Goal: Task Accomplishment & Management: Manage account settings

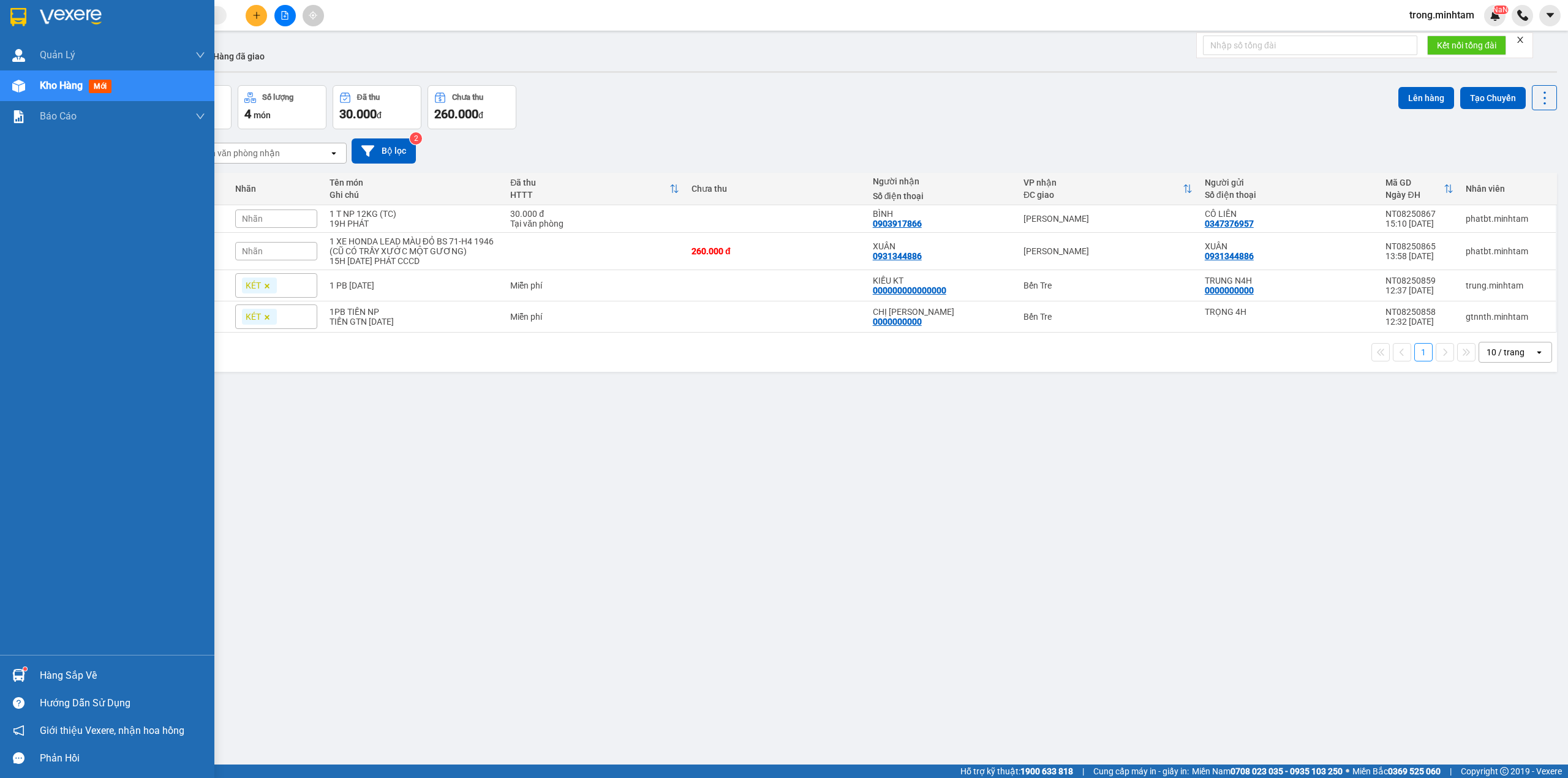
click at [79, 680] on div "Hàng sắp về" at bounding box center [122, 676] width 165 height 18
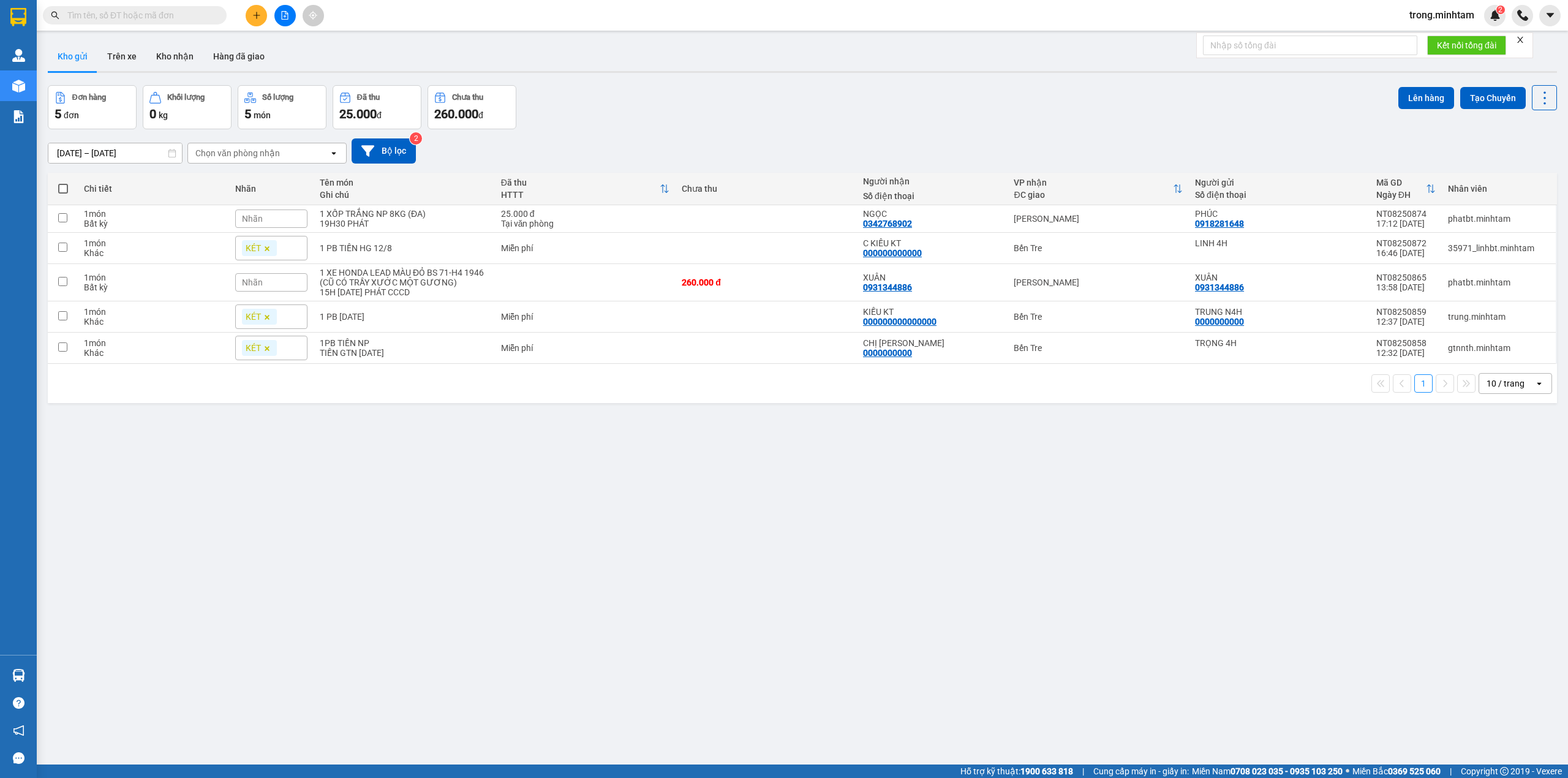
drag, startPoint x: 1525, startPoint y: 38, endPoint x: 940, endPoint y: 3, distance: 586.0
click at [1524, 38] on icon "close" at bounding box center [1520, 40] width 9 height 9
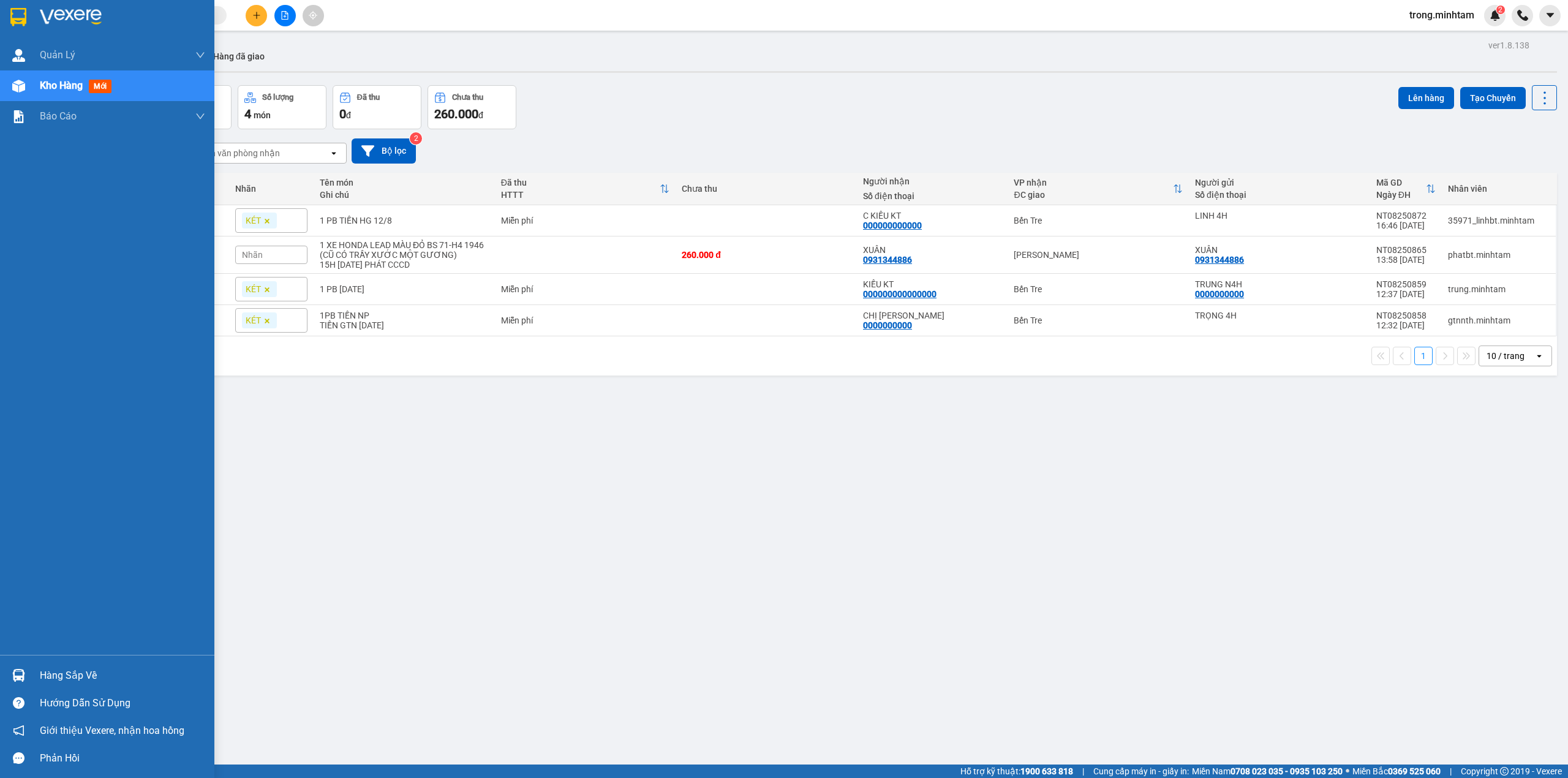
click at [72, 663] on div "Hàng sắp về" at bounding box center [107, 676] width 215 height 28
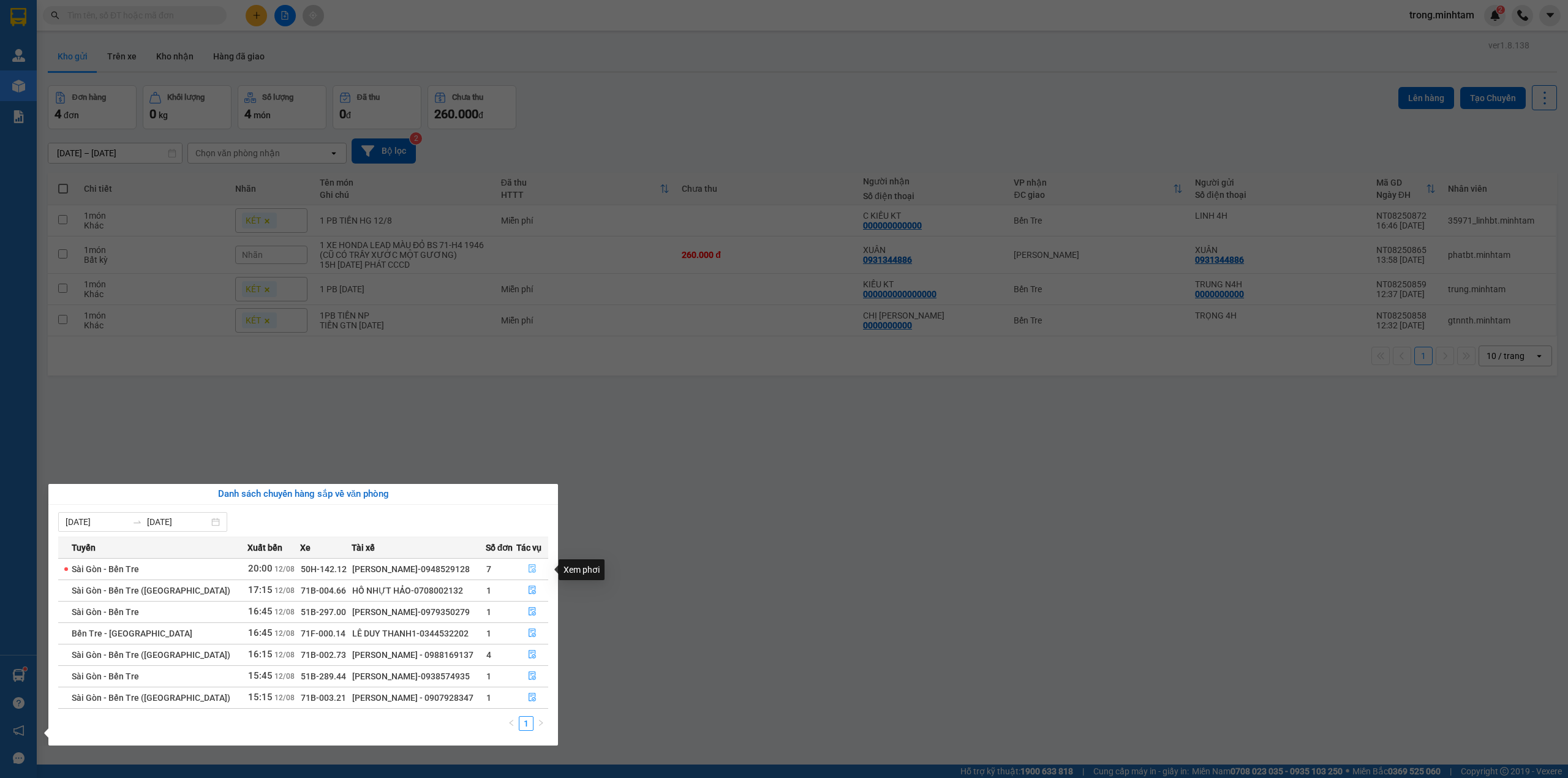
click at [529, 570] on icon "file-done" at bounding box center [532, 568] width 9 height 9
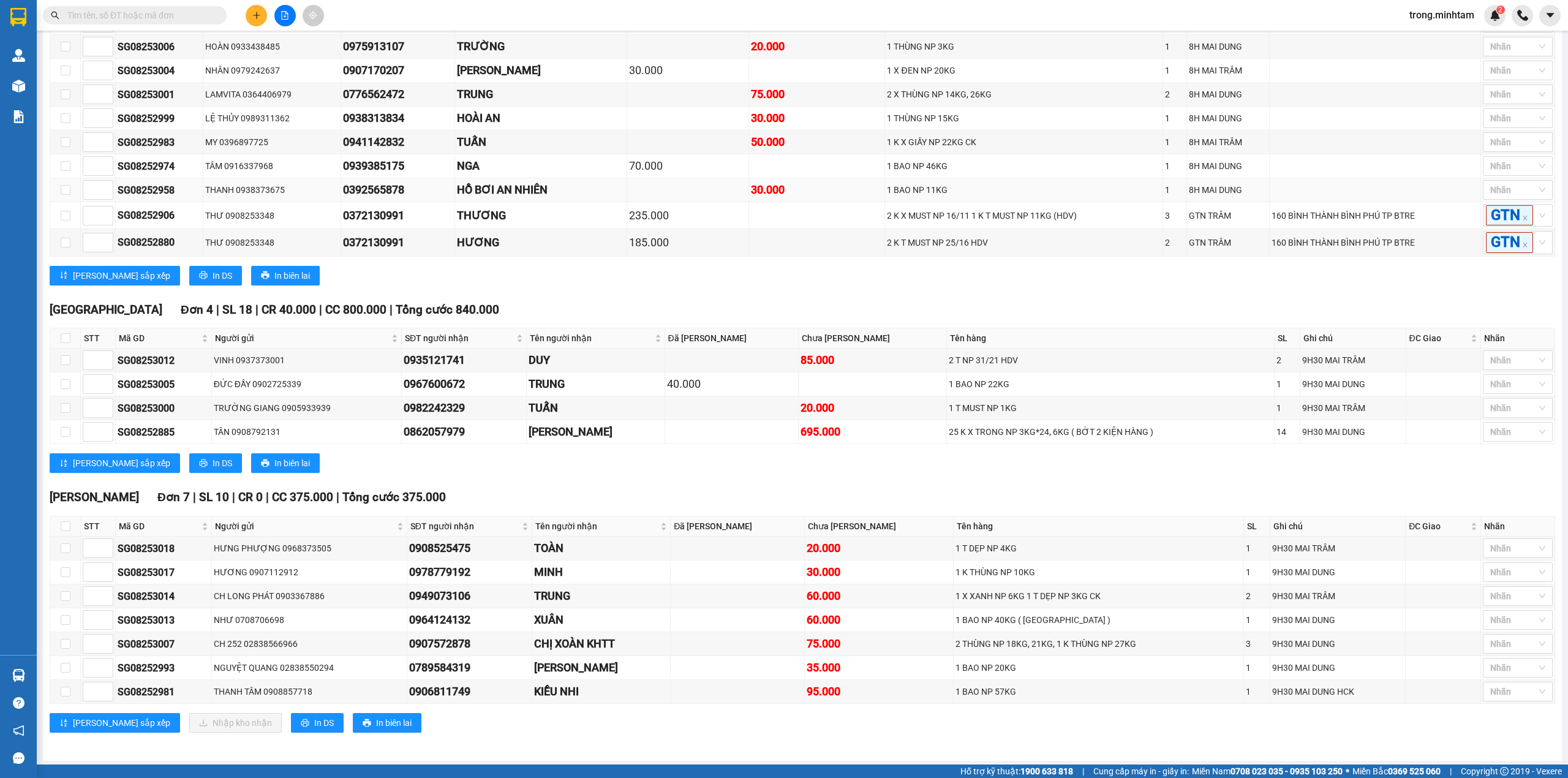
scroll to position [376, 0]
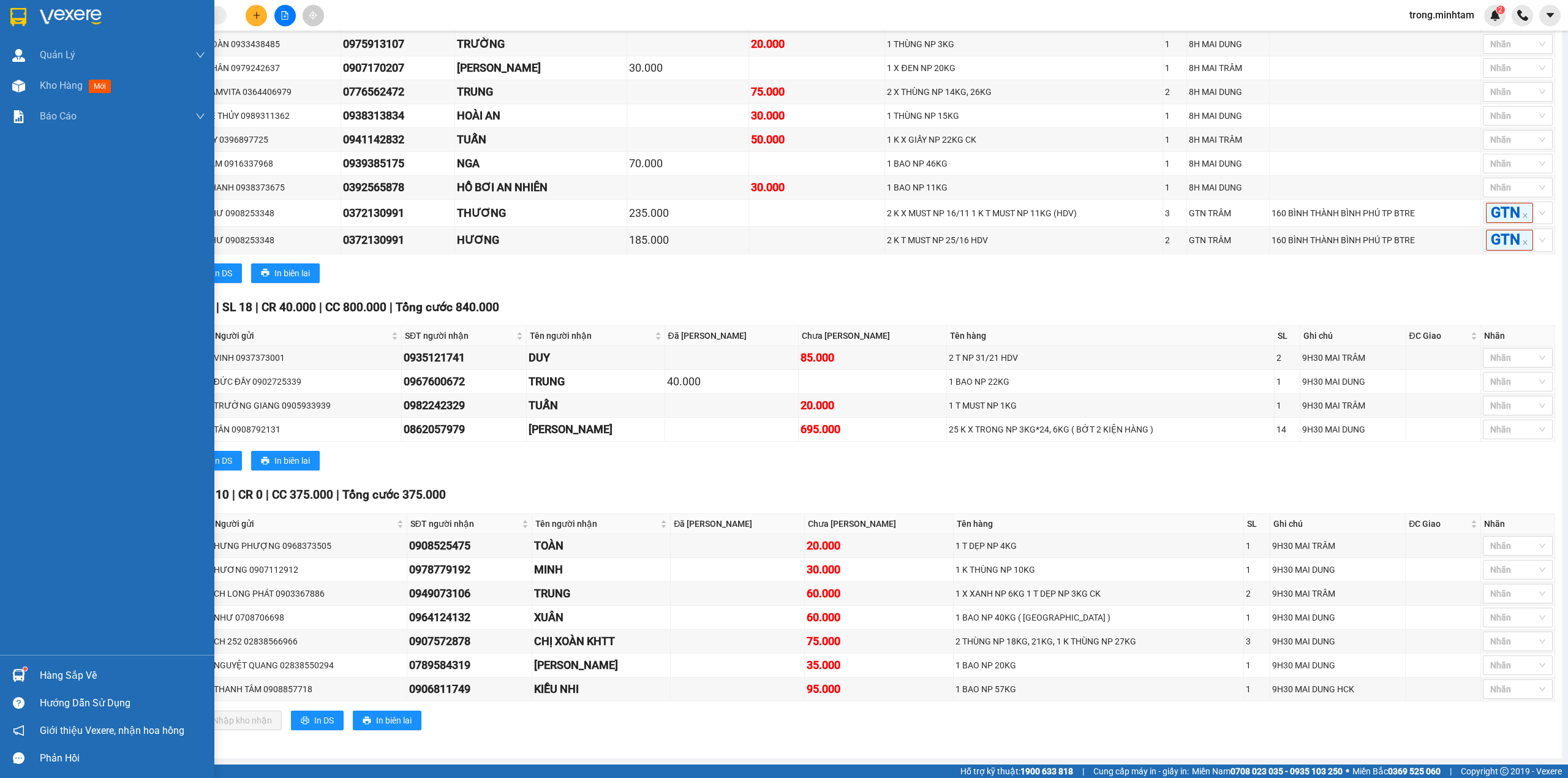
click at [77, 665] on div "Hàng sắp về" at bounding box center [107, 676] width 215 height 28
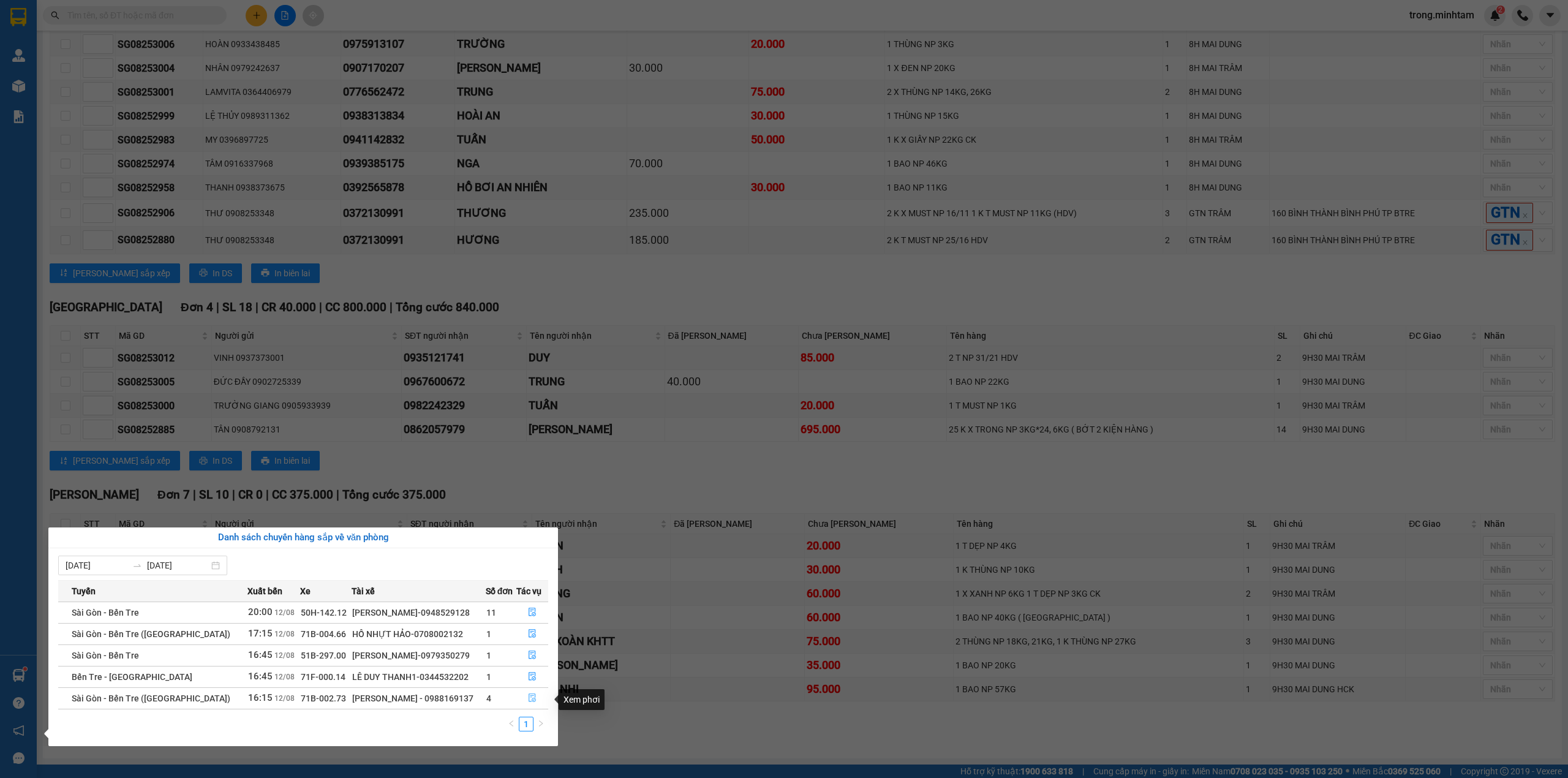
click at [525, 696] on button "button" at bounding box center [532, 698] width 31 height 20
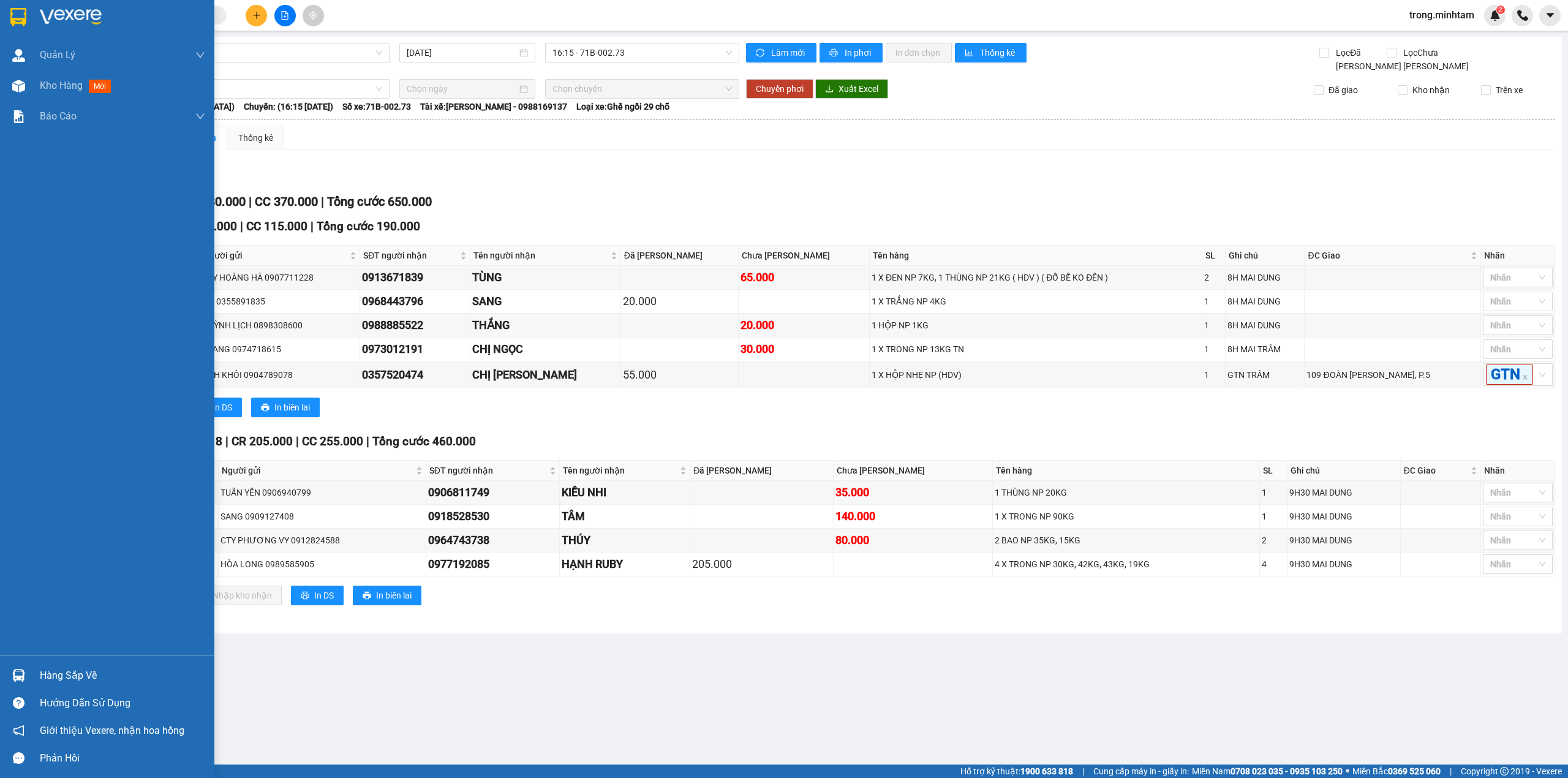
click at [46, 669] on div "Hàng sắp về" at bounding box center [122, 676] width 165 height 18
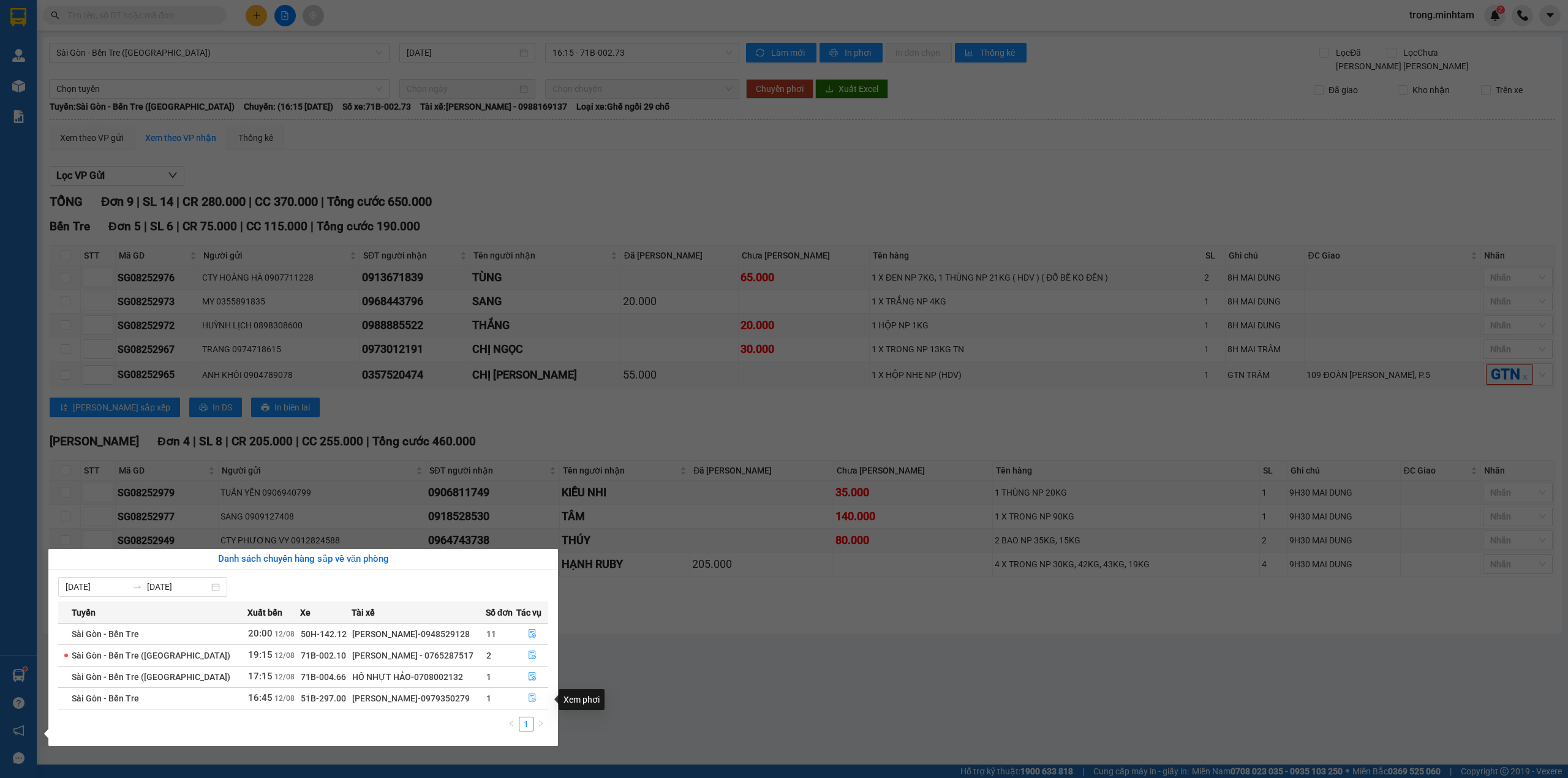
click at [532, 698] on icon "file-done" at bounding box center [532, 697] width 9 height 9
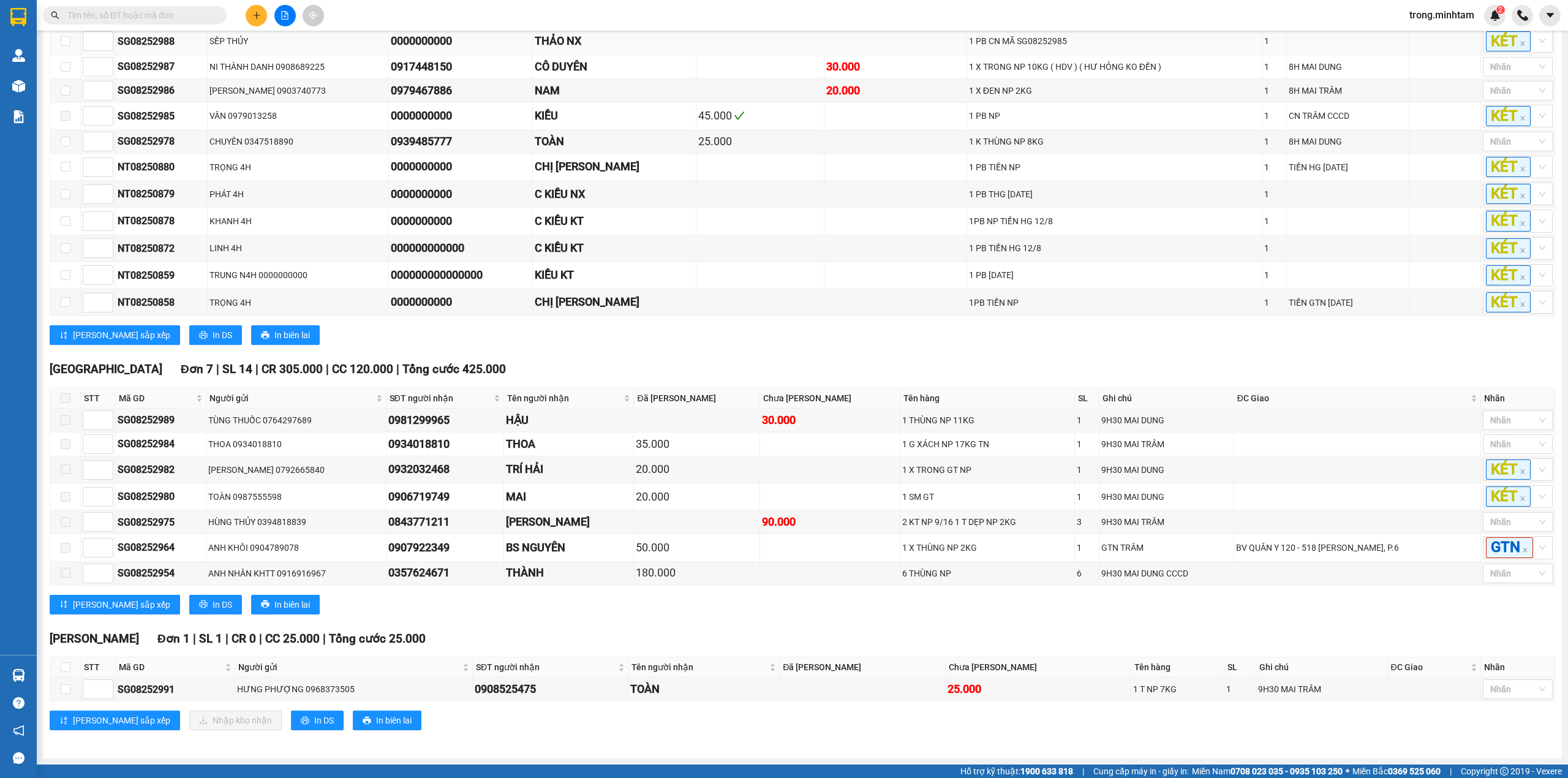
scroll to position [425, 0]
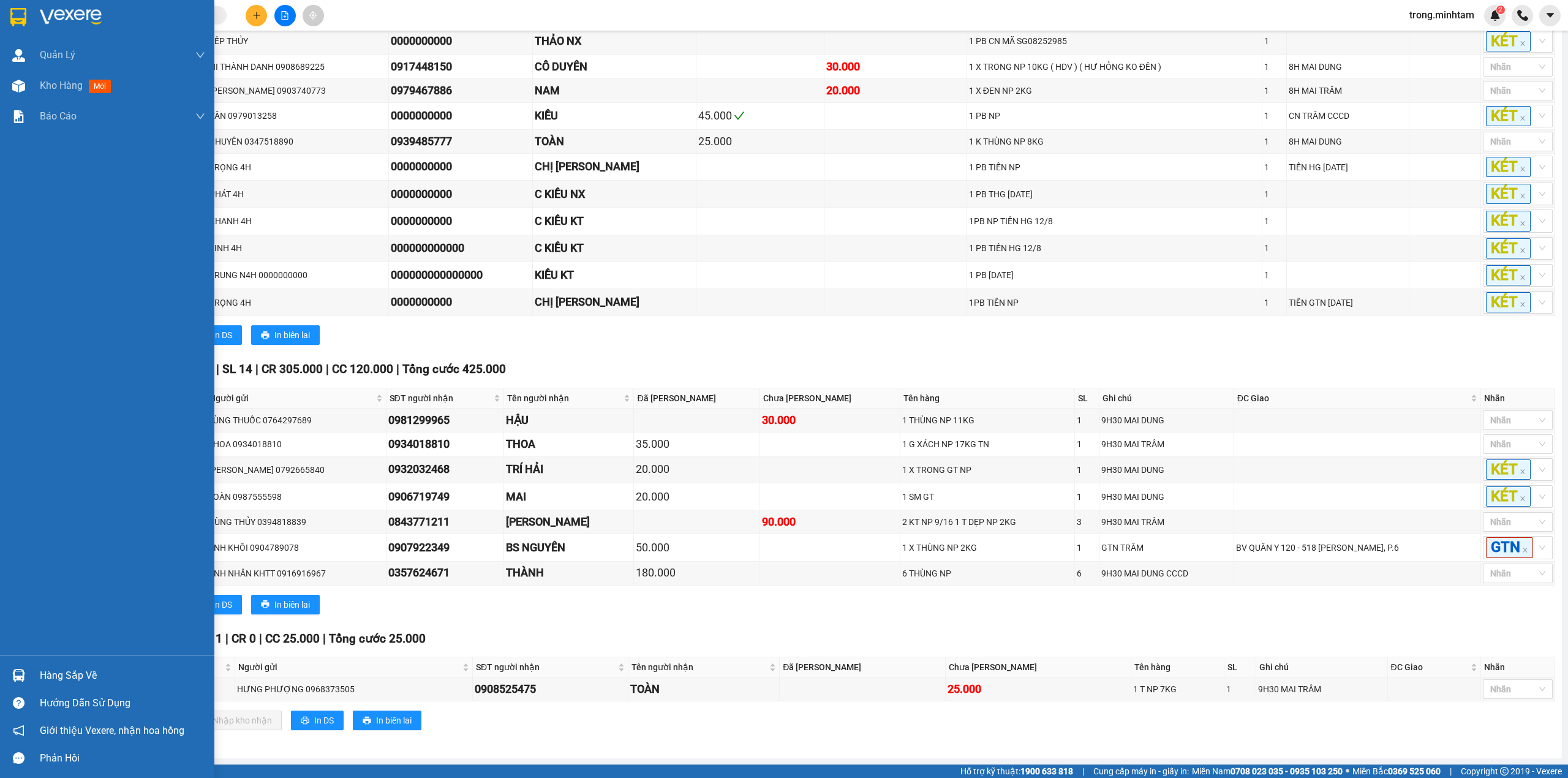
click at [56, 660] on div "Hàng sắp về Hướng dẫn sử dụng Giới thiệu Vexere, nhận hoa hồng Phản hồi" at bounding box center [107, 713] width 215 height 117
click at [67, 682] on div "Hàng sắp về" at bounding box center [122, 676] width 165 height 18
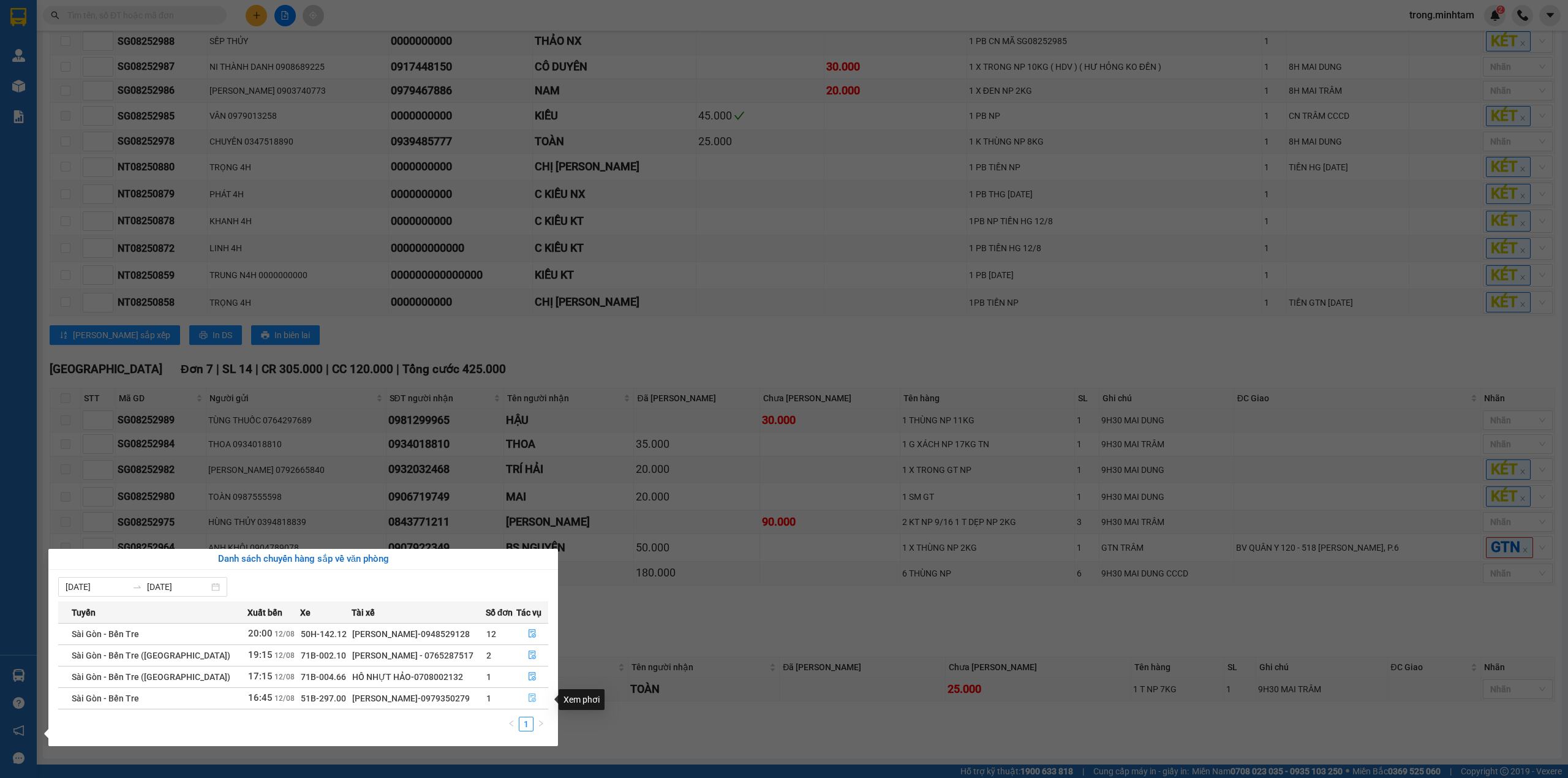
click at [535, 699] on button "button" at bounding box center [532, 698] width 31 height 20
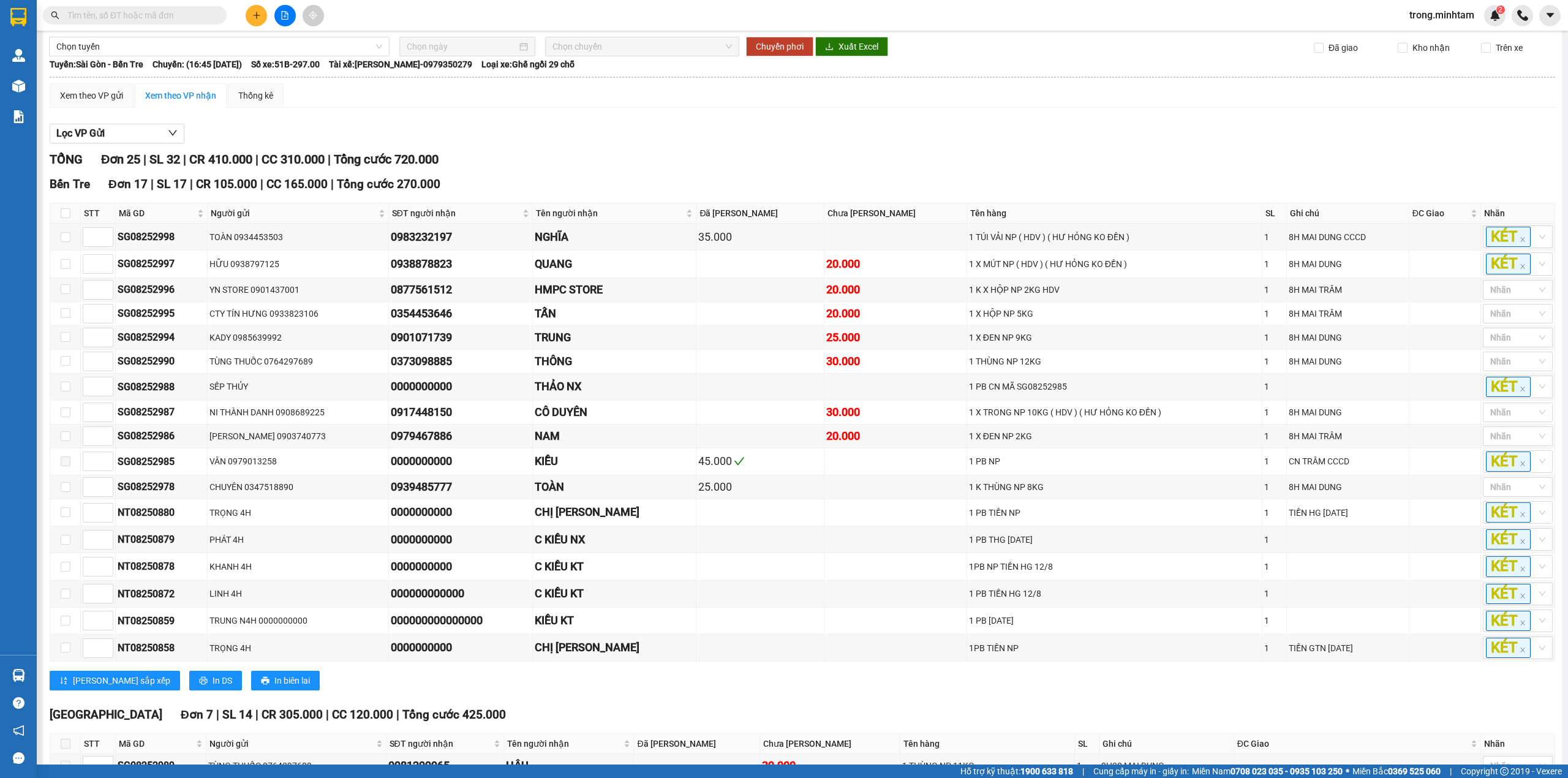
scroll to position [0, 0]
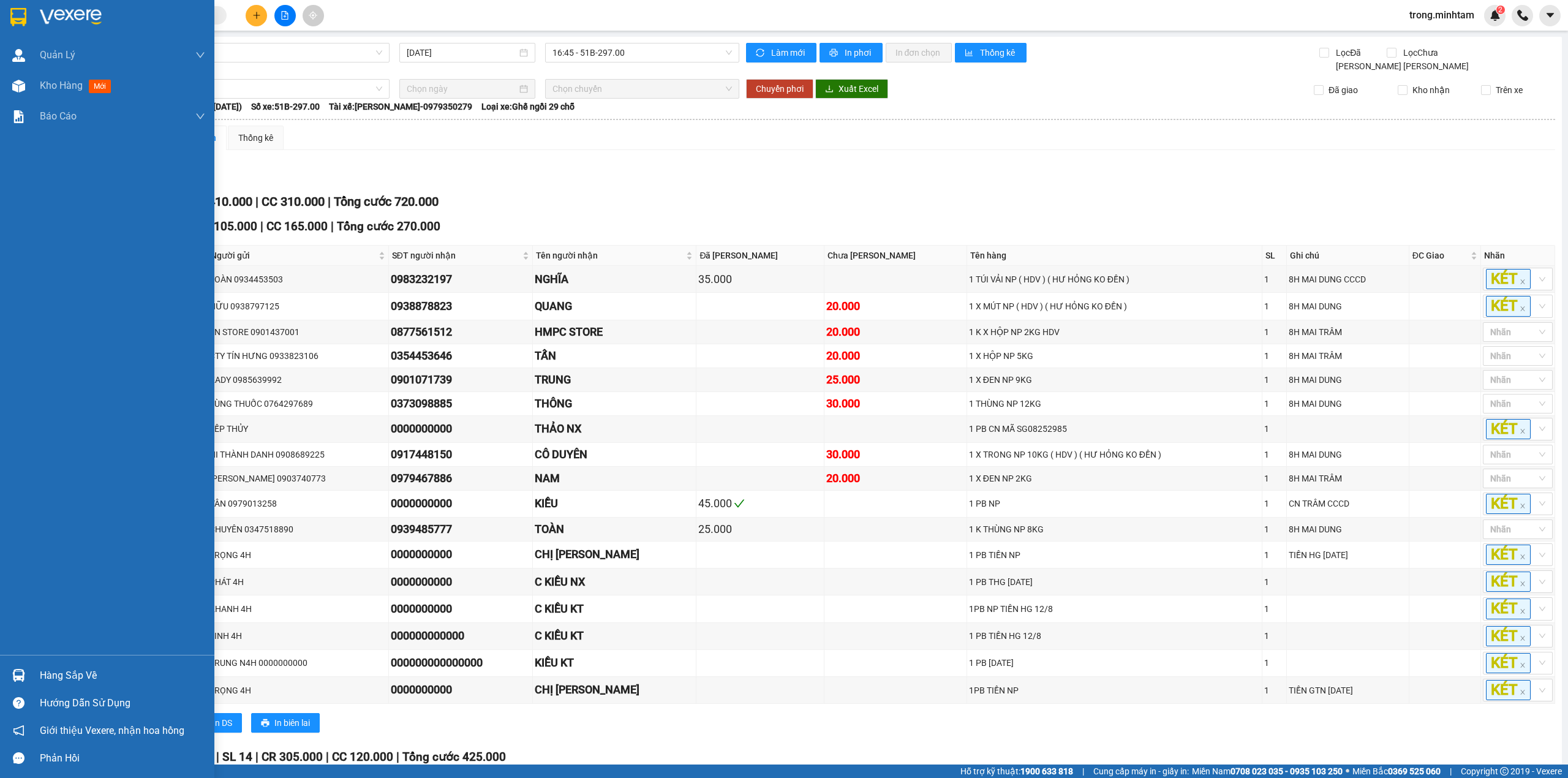
click at [81, 674] on div "Hàng sắp về" at bounding box center [122, 676] width 165 height 18
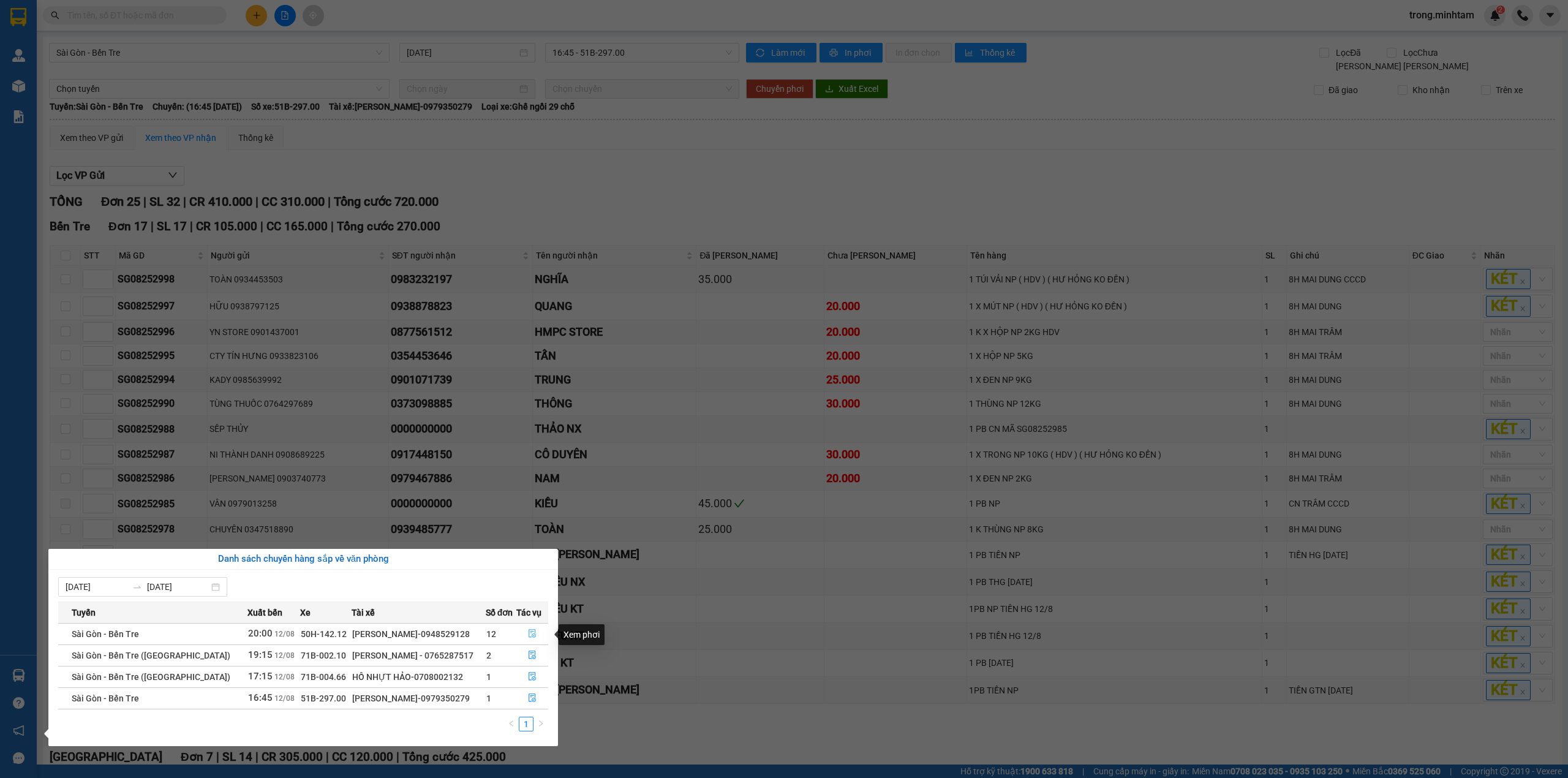
click at [528, 636] on icon "file-done" at bounding box center [532, 633] width 9 height 9
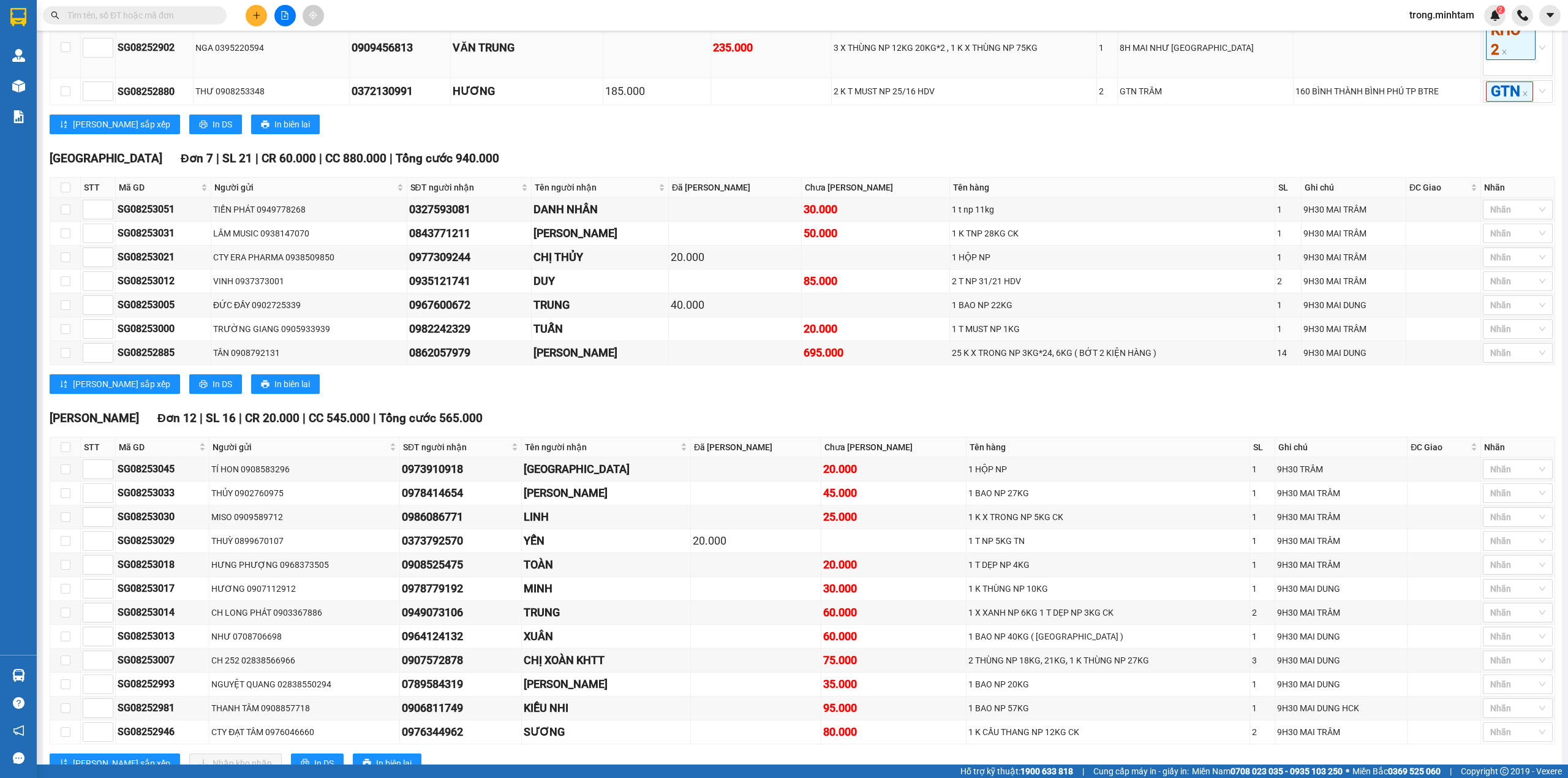
scroll to position [1061, 0]
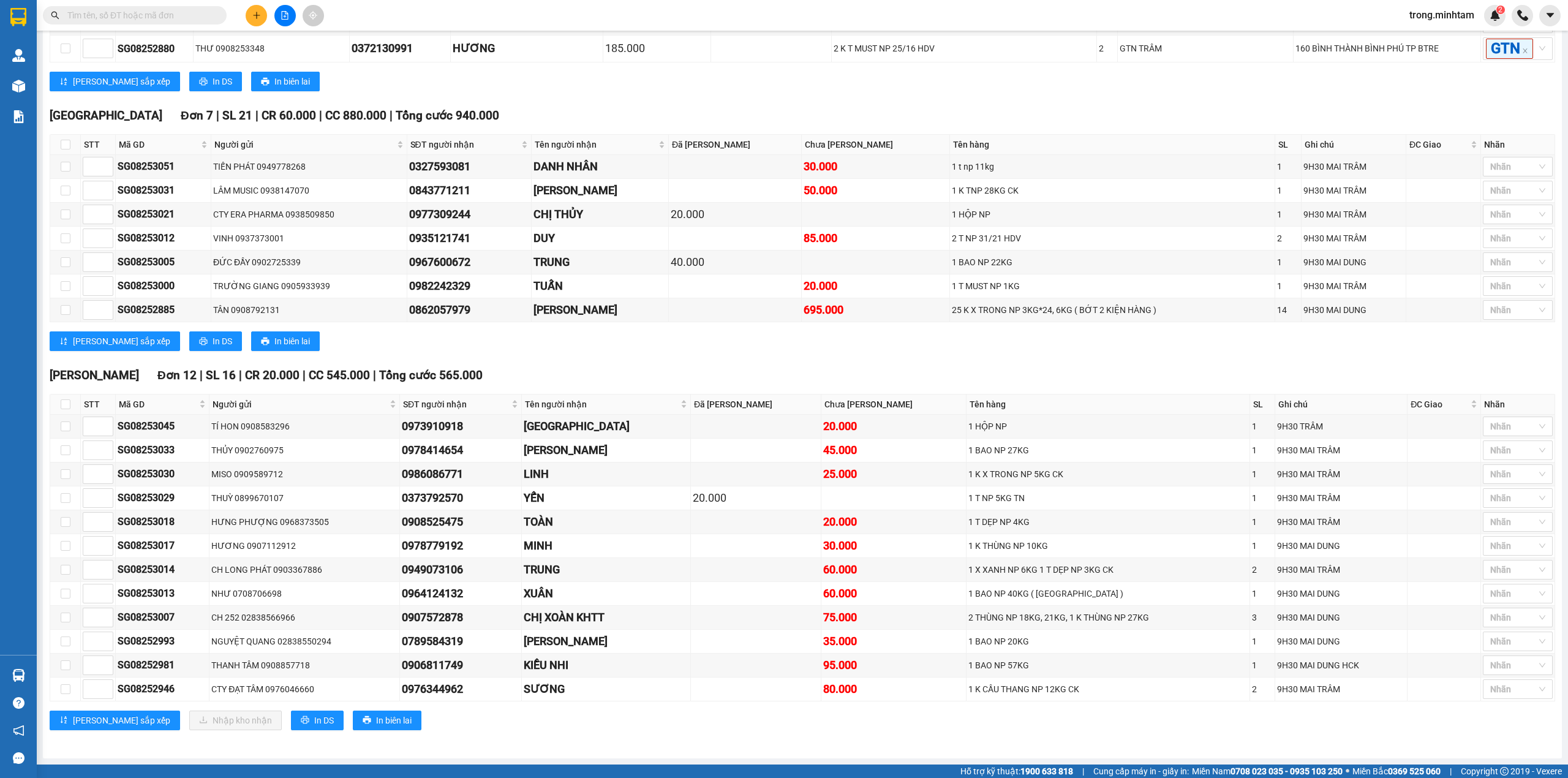
click at [94, 18] on input "text" at bounding box center [139, 15] width 145 height 13
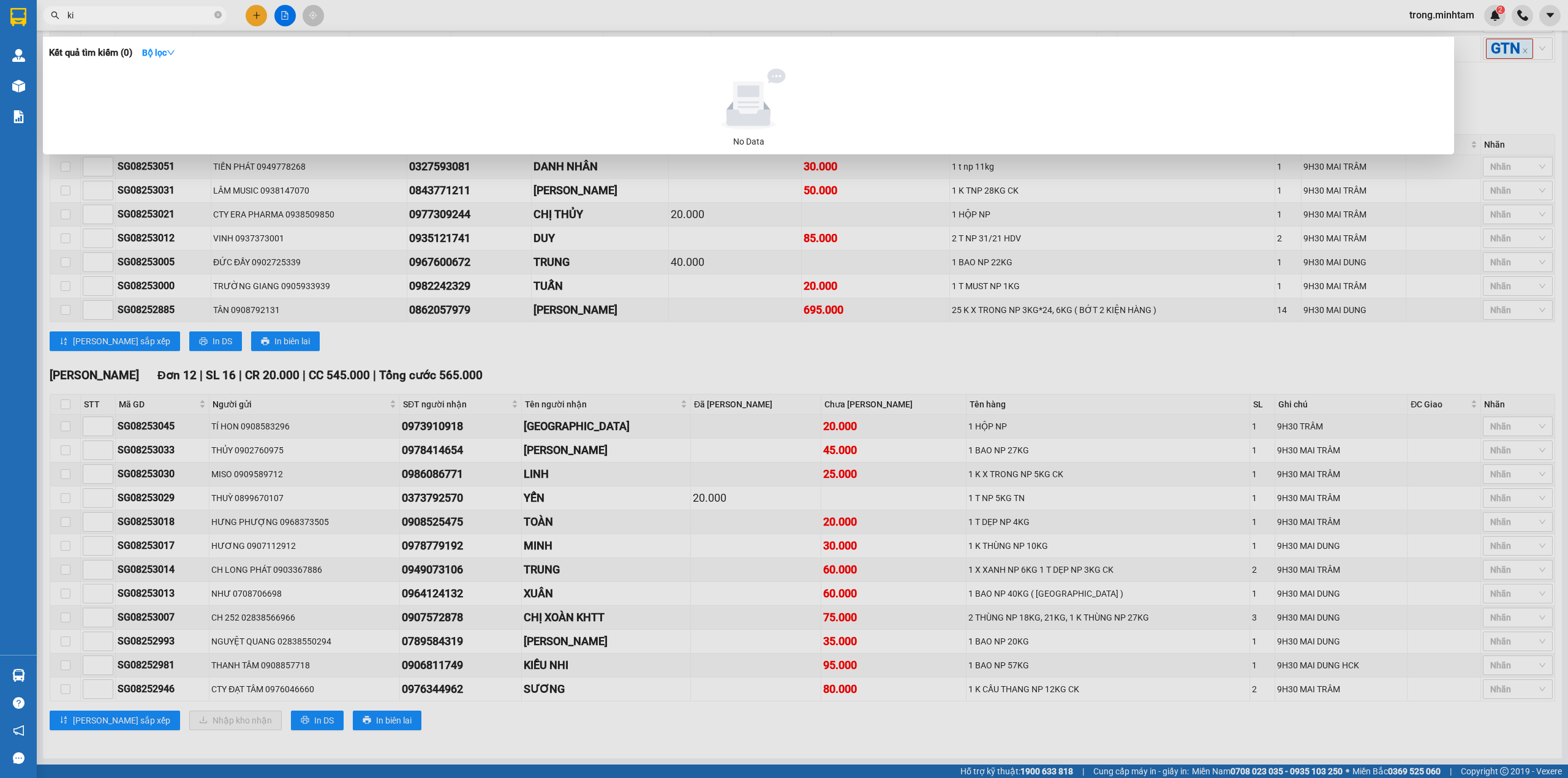
type input "kim"
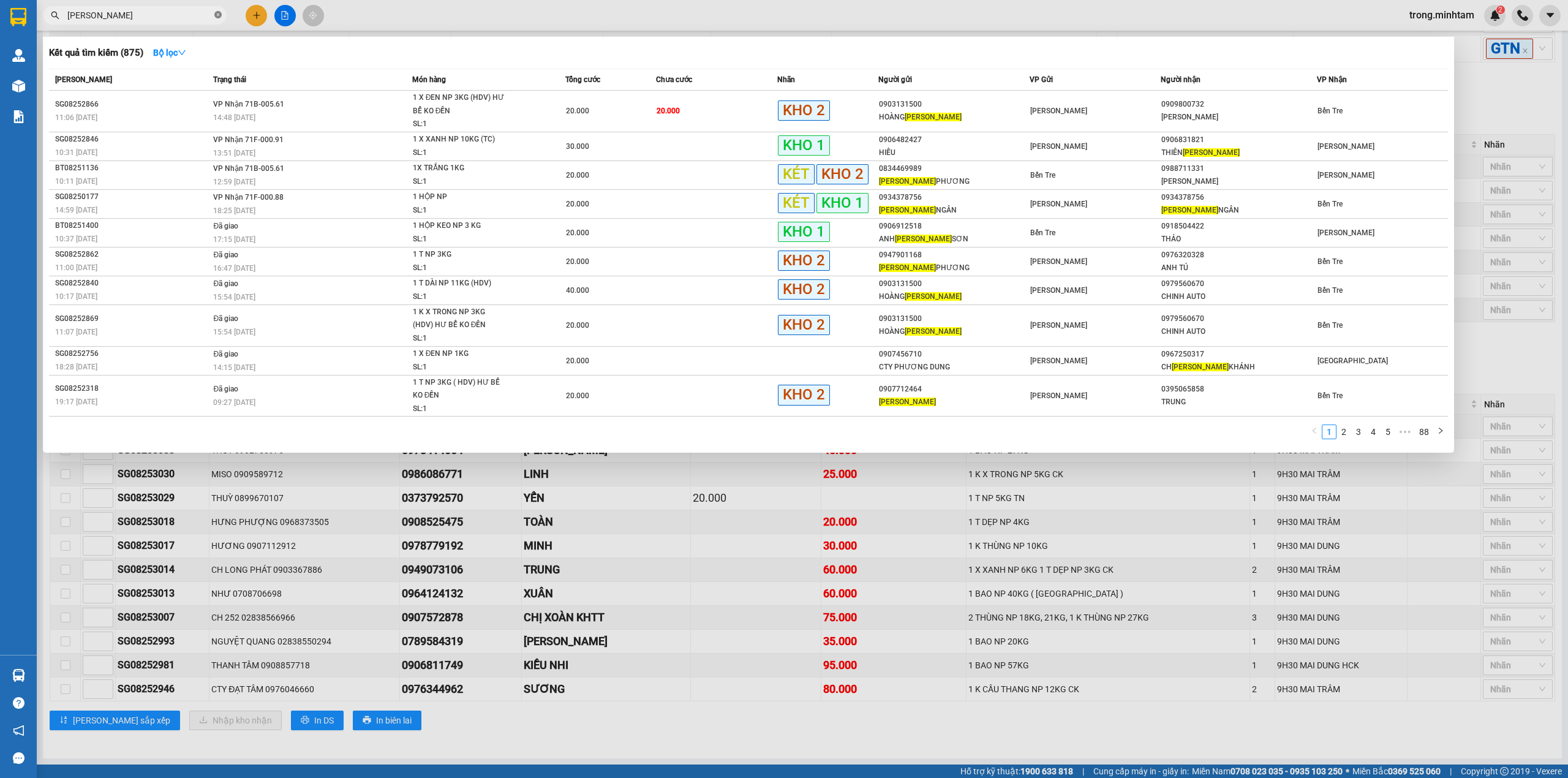
click at [217, 15] on icon "close-circle" at bounding box center [218, 15] width 7 height 7
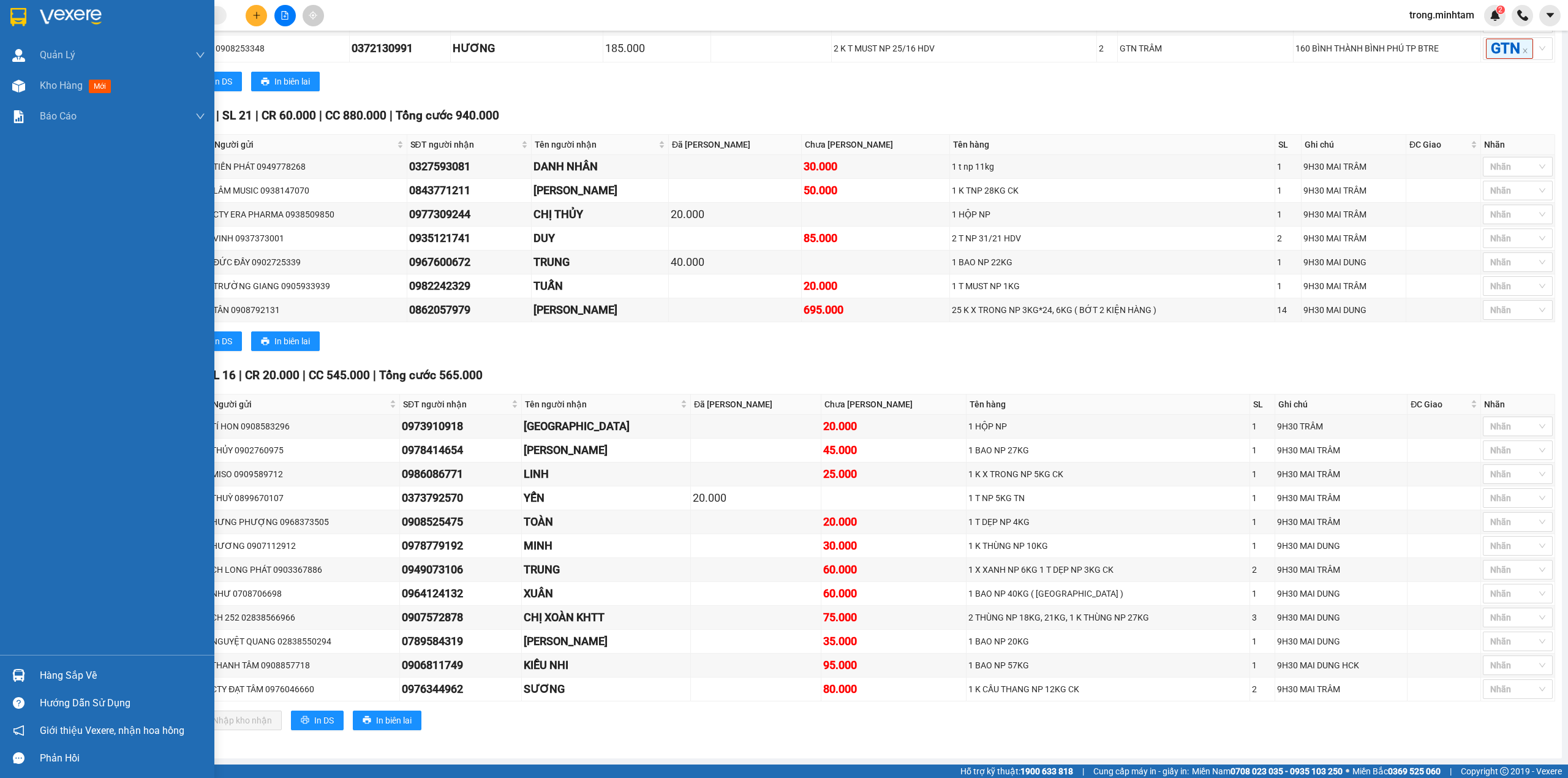
click at [86, 665] on div "Hàng sắp về" at bounding box center [107, 676] width 215 height 28
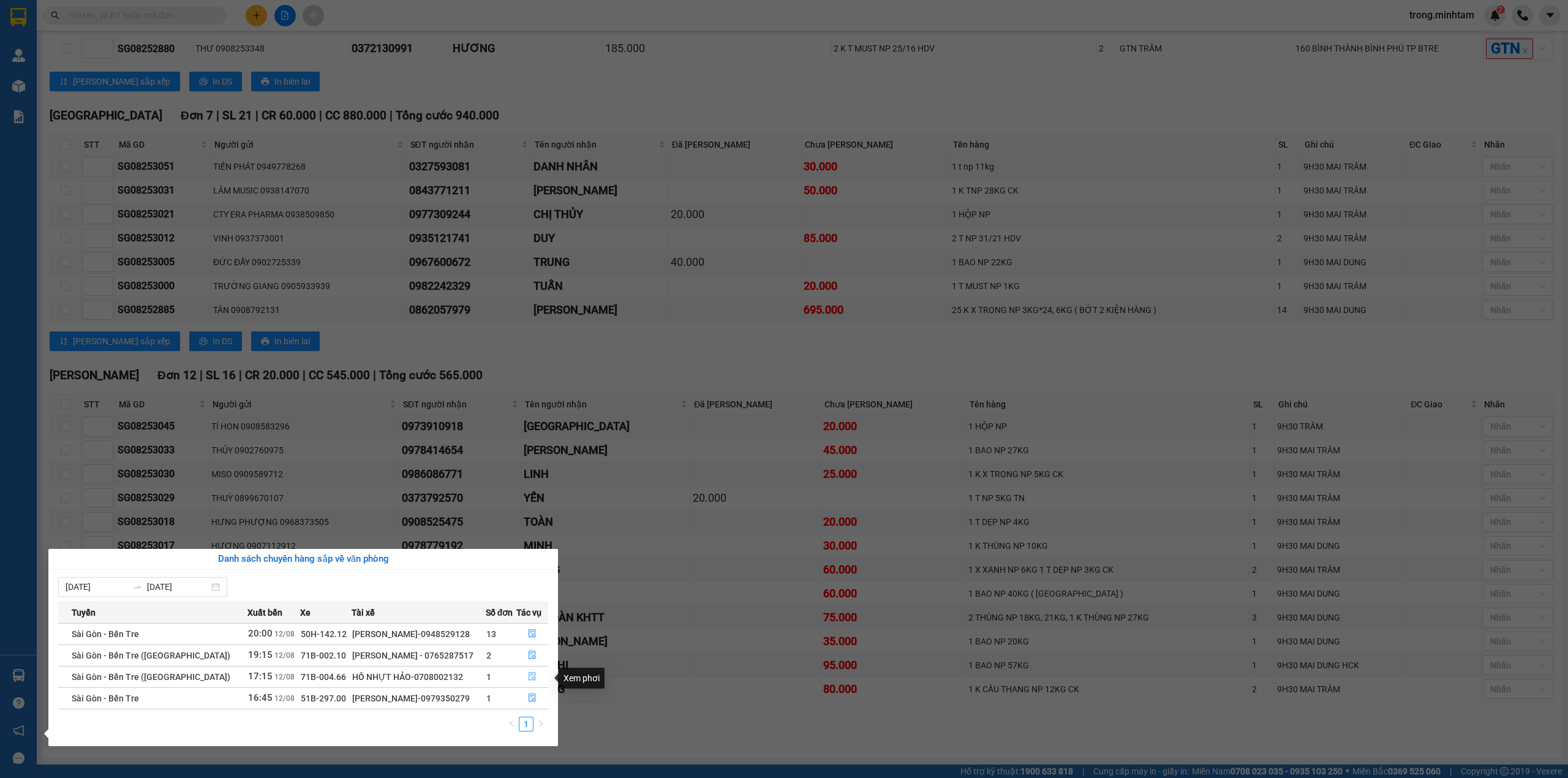
click at [534, 680] on icon "file-done" at bounding box center [532, 676] width 9 height 9
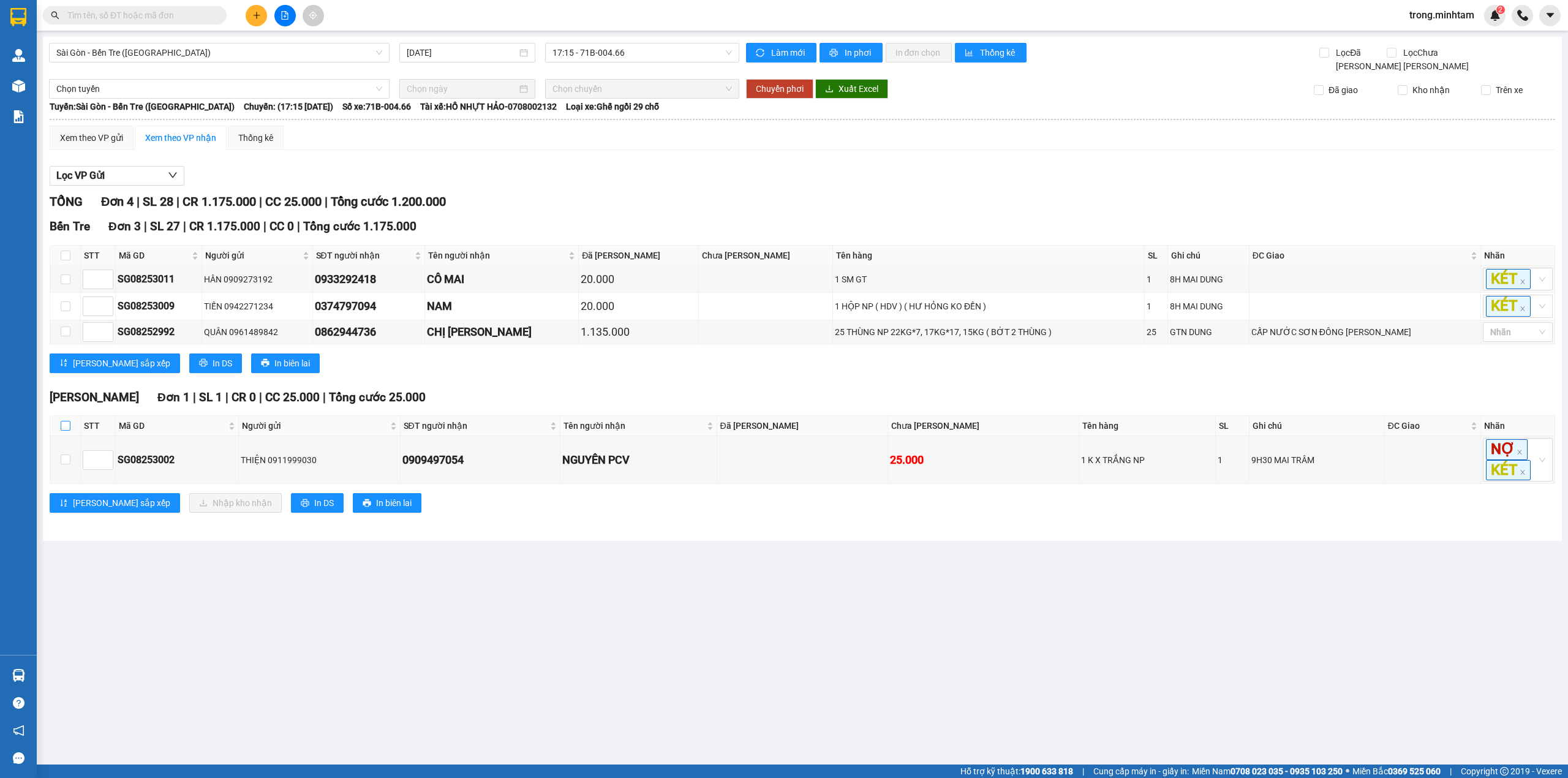
click at [63, 433] on label at bounding box center [65, 425] width 10 height 13
click at [63, 431] on input "checkbox" at bounding box center [65, 425] width 10 height 10
checkbox input "true"
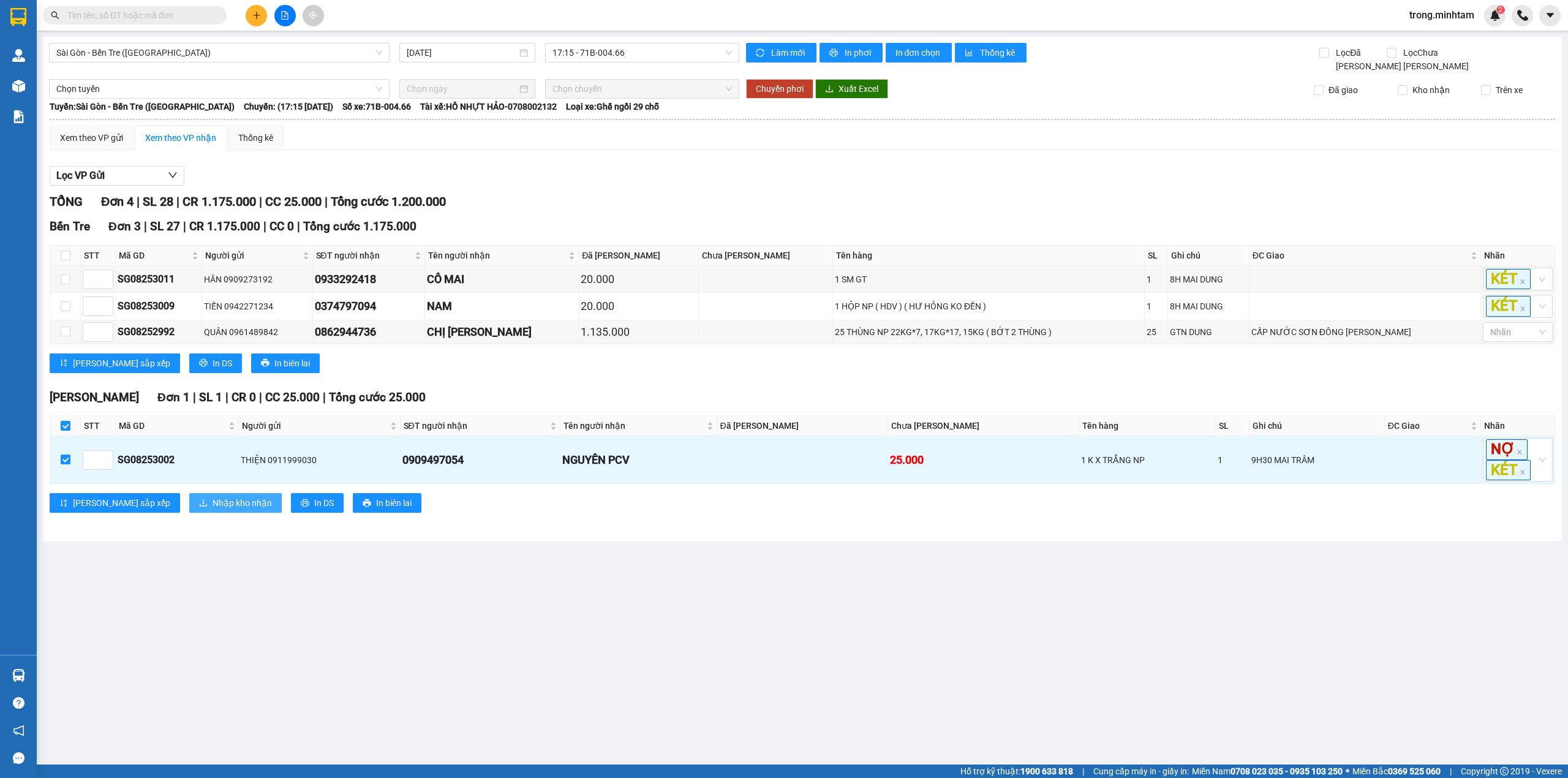
drag, startPoint x: 153, startPoint y: 511, endPoint x: 1567, endPoint y: 446, distance: 1415.5
click at [1550, 477] on div "Ngã Tư Huyện Đơn 1 | SL 1 | CR 0 | CC 25.000 | Tổng cước 25.000 STT Mã GD Ngư…" at bounding box center [802, 455] width 1506 height 133
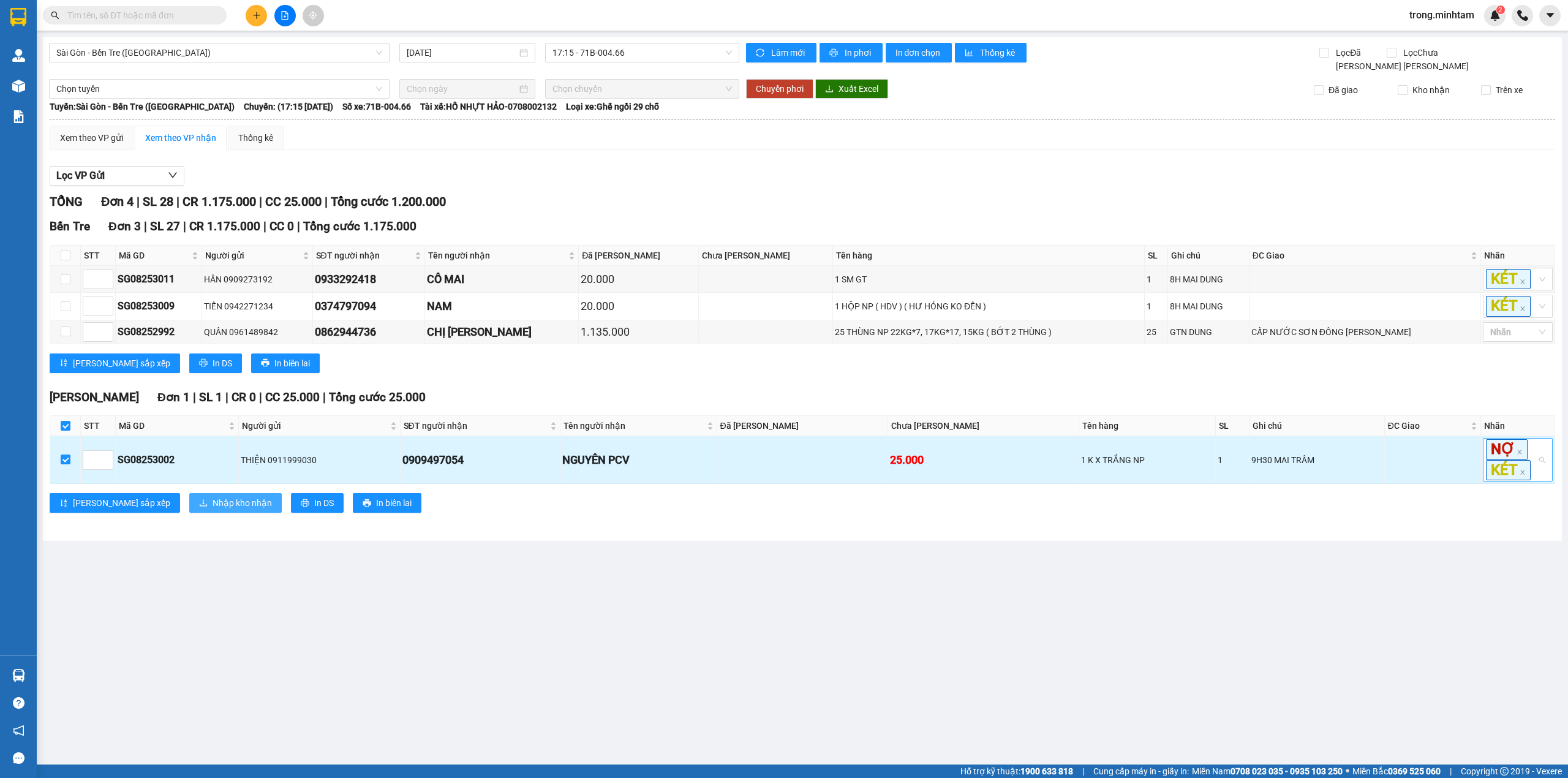
click at [1537, 457] on div "NỢ KÉT" at bounding box center [1518, 459] width 70 height 43
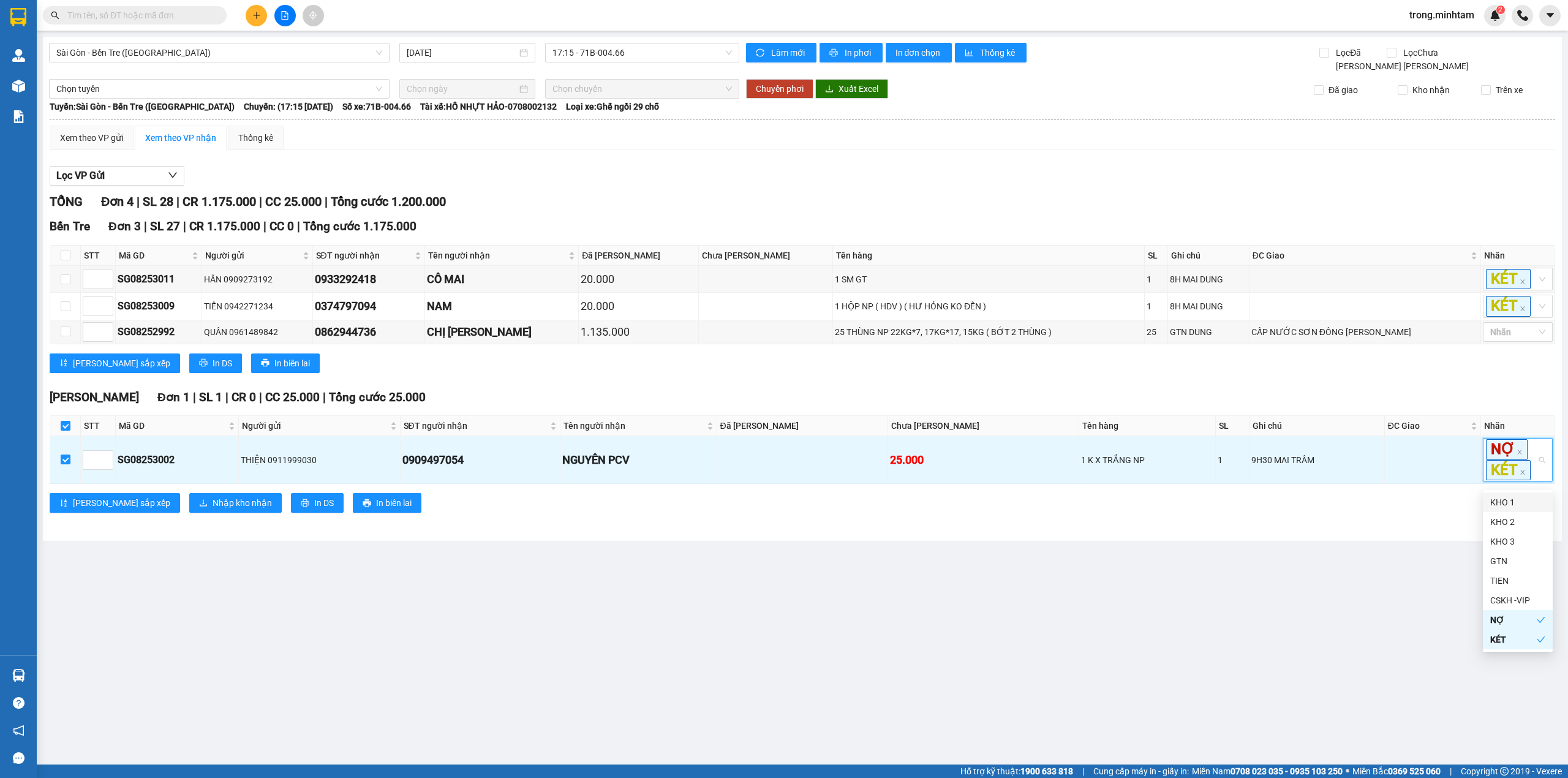
click at [1511, 507] on div "KHO 1" at bounding box center [1518, 502] width 55 height 13
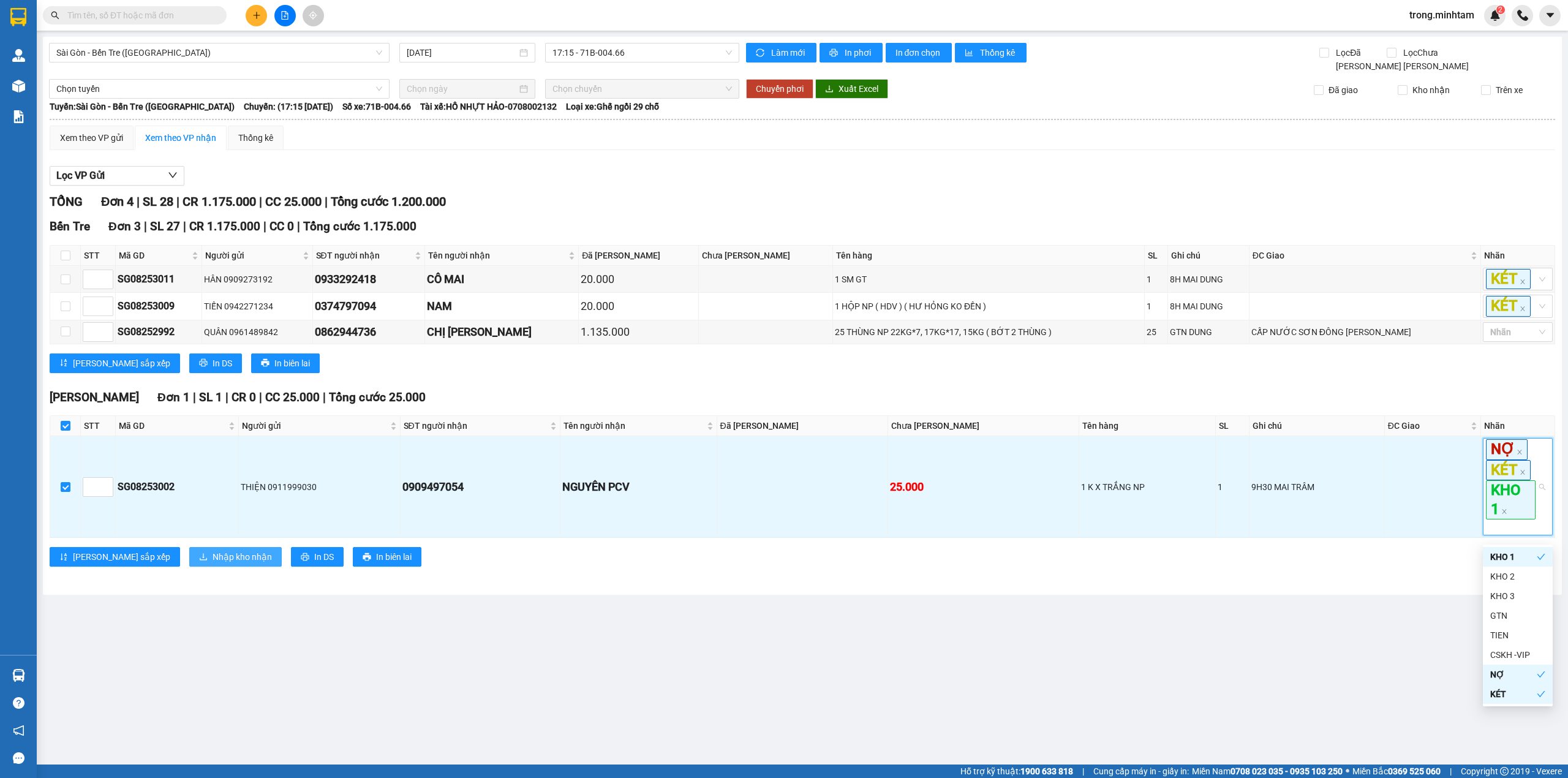
click at [213, 563] on span "Nhập kho nhận" at bounding box center [242, 557] width 59 height 13
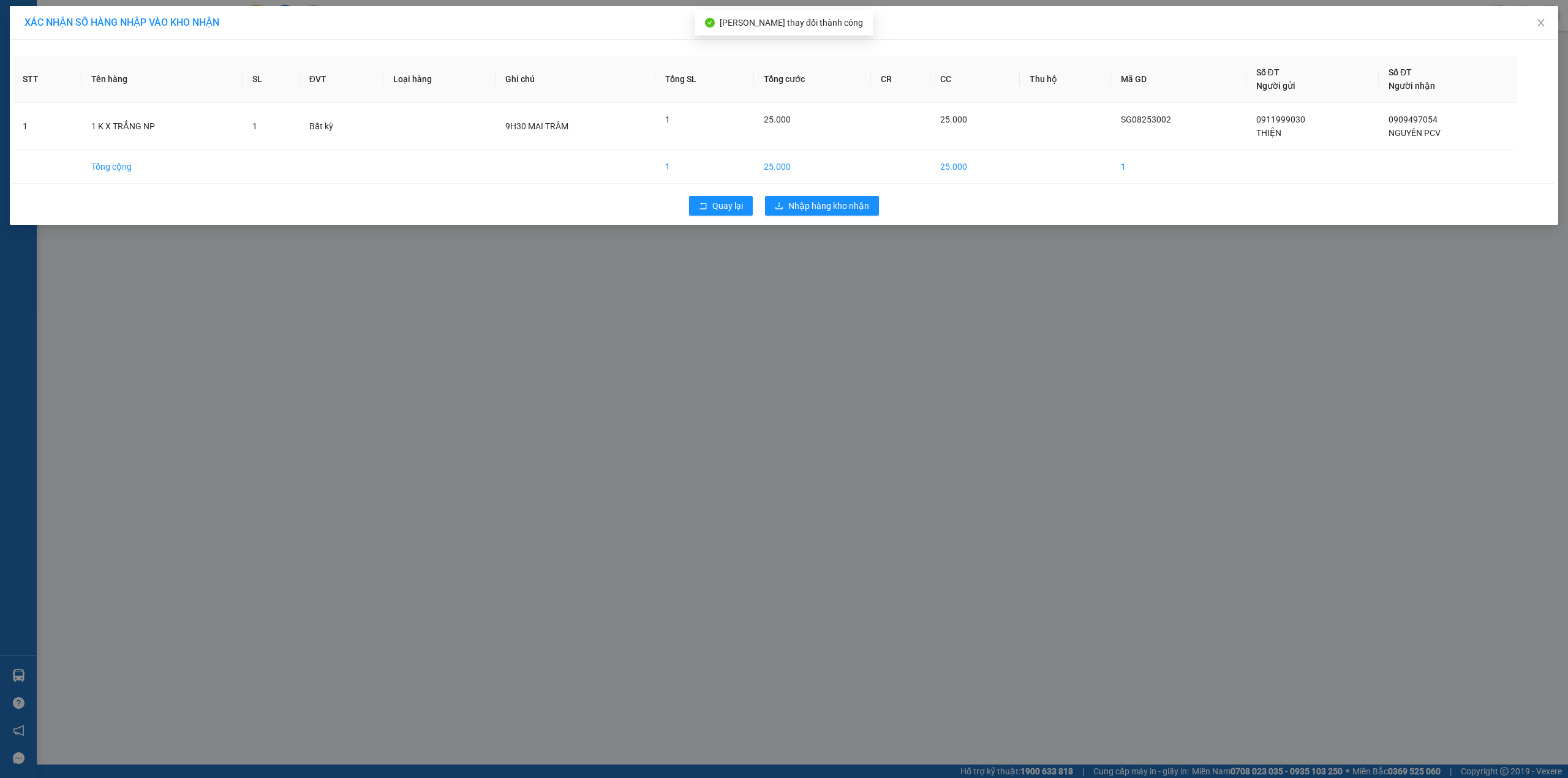
click at [822, 216] on div "Quay lại Nhập hàng kho nhận" at bounding box center [783, 206] width 1542 height 32
click at [826, 215] on button "Nhập hàng kho nhận" at bounding box center [822, 206] width 114 height 20
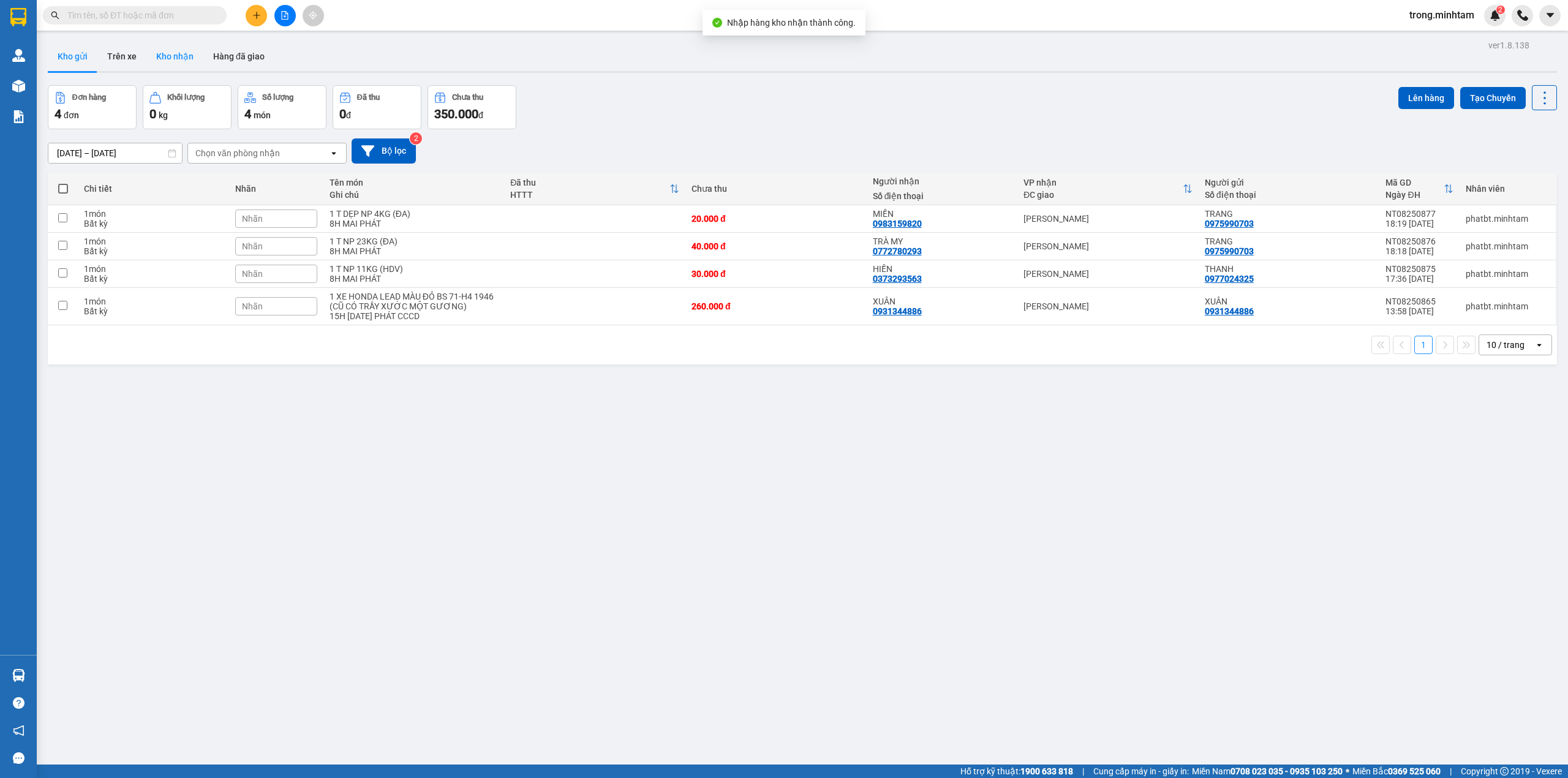
click at [157, 57] on button "Kho nhận" at bounding box center [175, 56] width 57 height 30
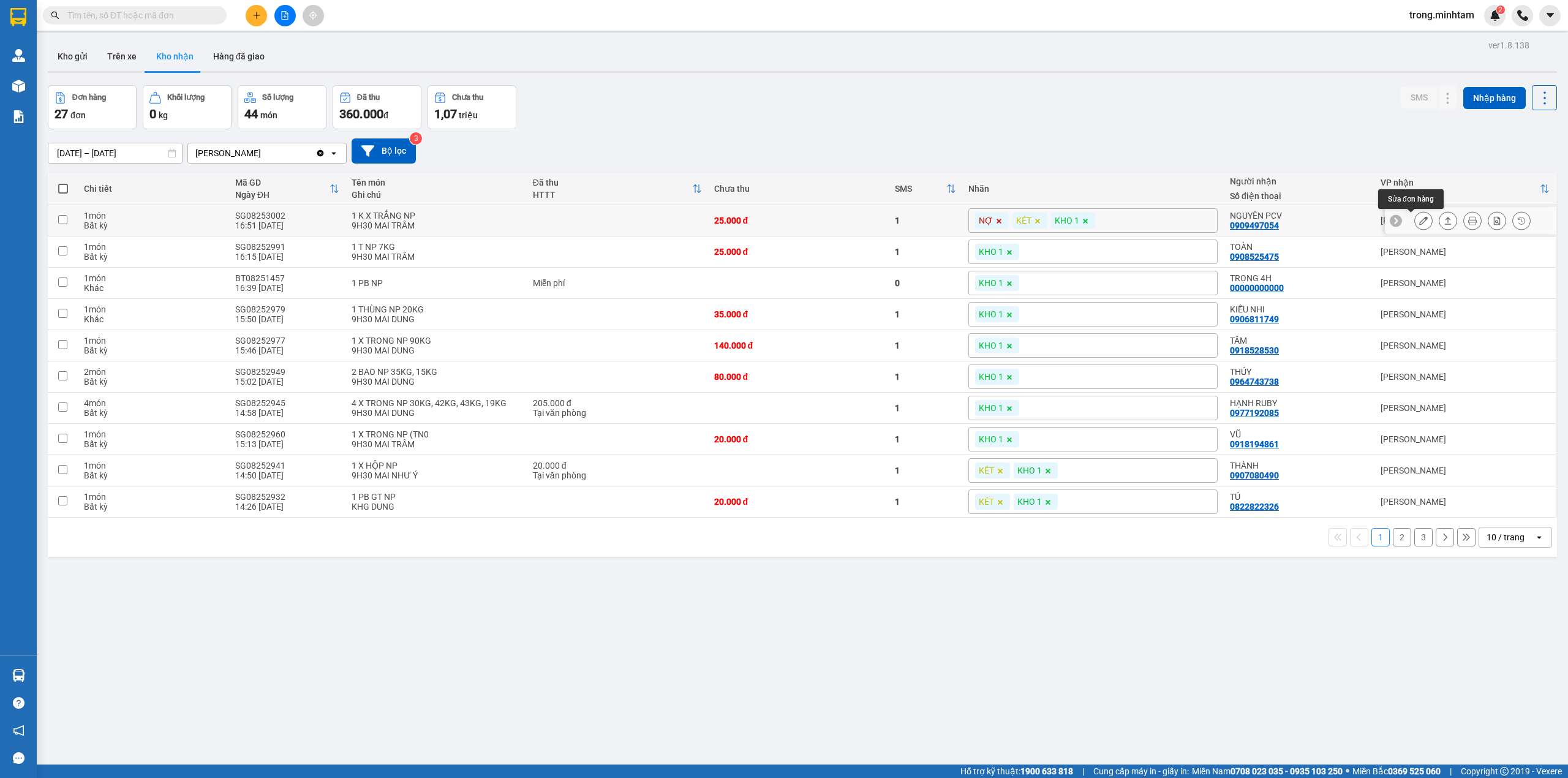
click at [1419, 223] on icon at bounding box center [1423, 220] width 9 height 9
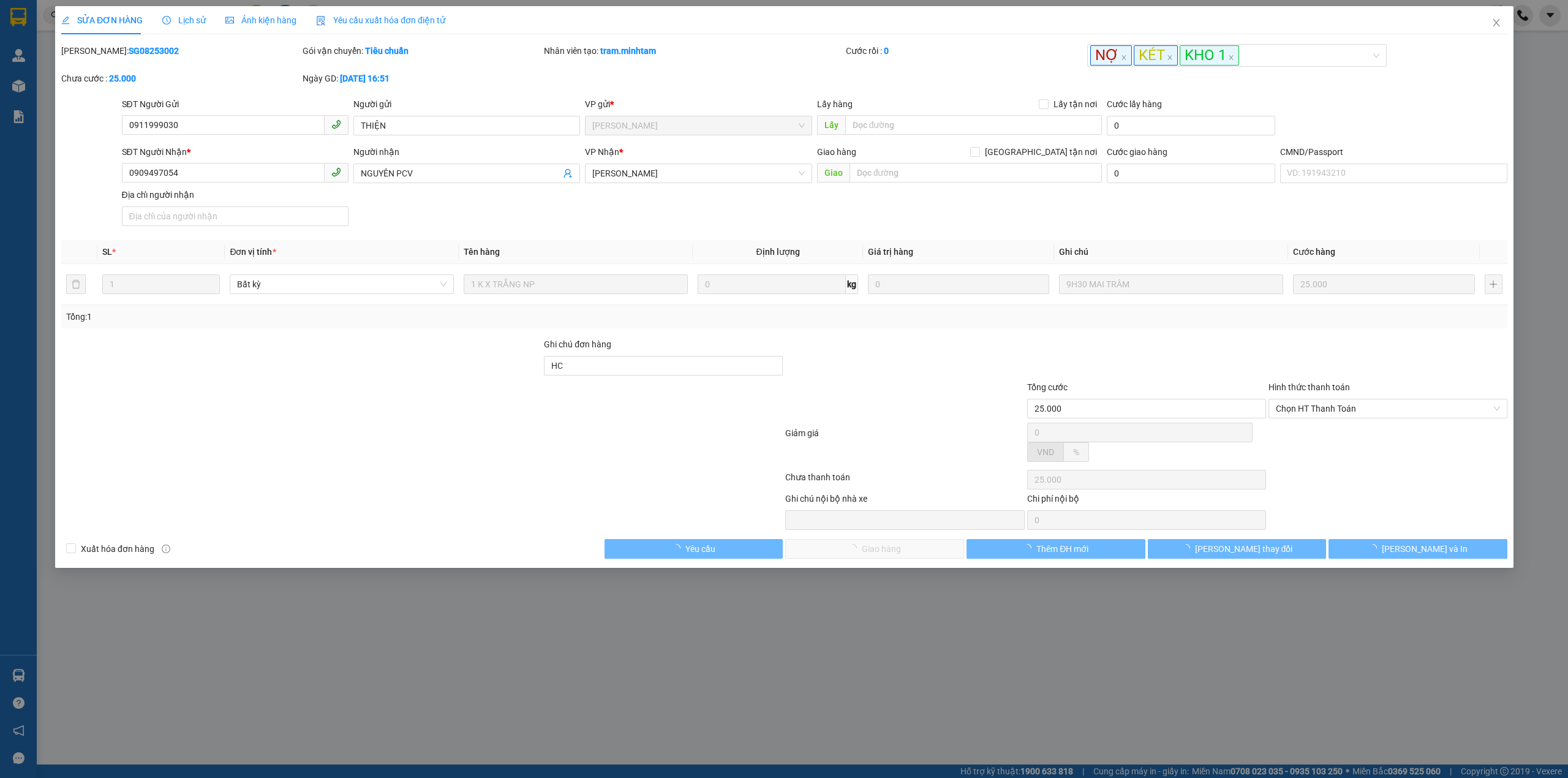
type input "0911999030"
type input "THIỆN"
type input "0909497054"
type input "NGUYÊN PCV"
type input "HC"
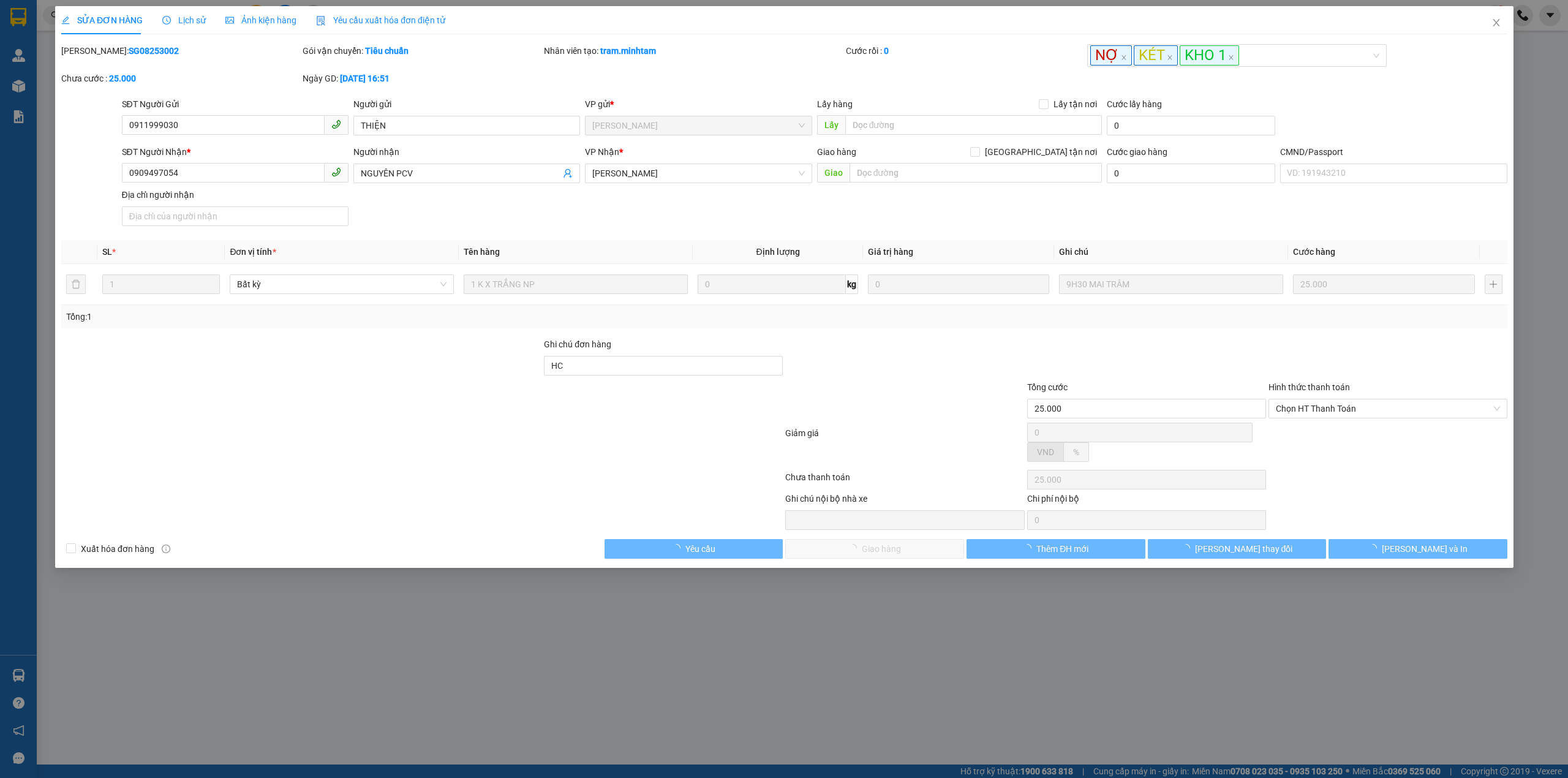
type input "25.000"
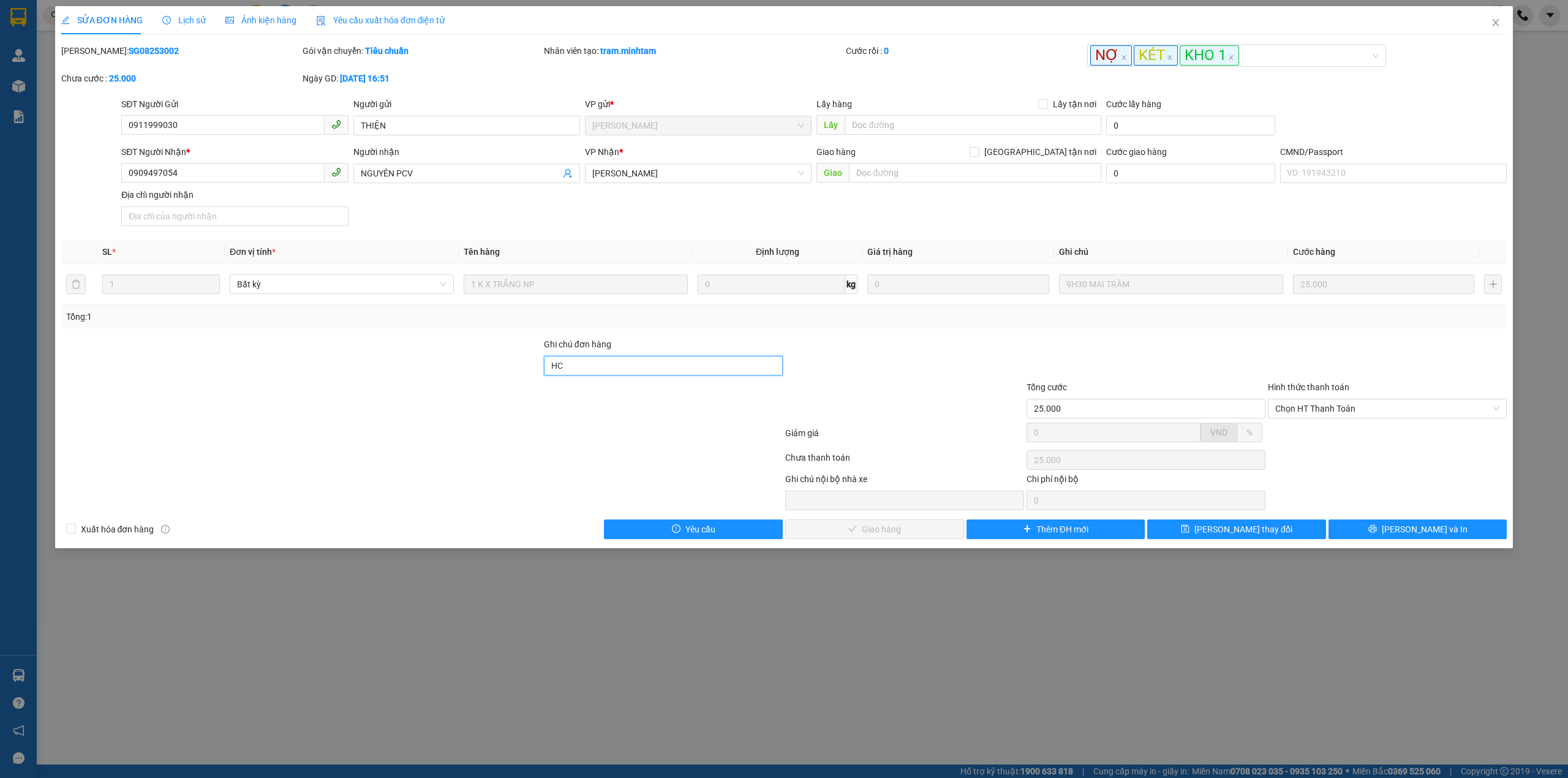
click at [628, 365] on input "HC" at bounding box center [664, 366] width 239 height 20
type input "HC / k gọi"
drag, startPoint x: 1273, startPoint y: 532, endPoint x: 1258, endPoint y: 517, distance: 21.2
click at [1273, 532] on button "Lưu thay đổi" at bounding box center [1236, 530] width 179 height 20
